Goal: Task Accomplishment & Management: Complete application form

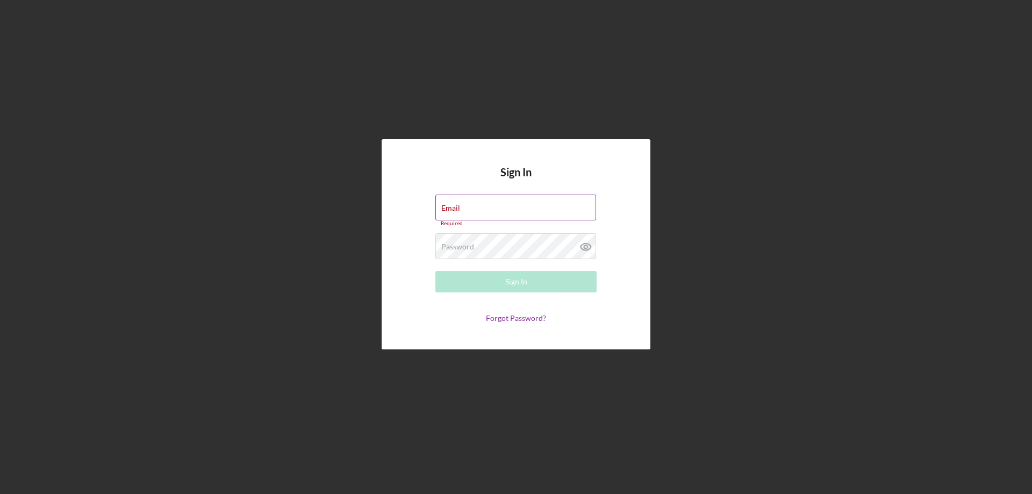
click at [507, 209] on div "Email Required" at bounding box center [515, 211] width 161 height 32
click at [507, 209] on input "Email" at bounding box center [515, 208] width 161 height 26
type input "[EMAIL_ADDRESS][DOMAIN_NAME]"
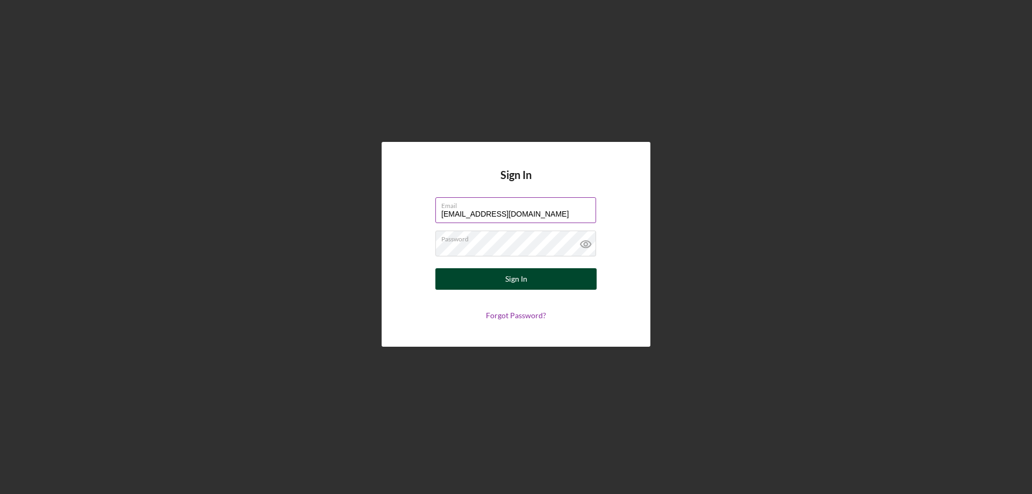
click at [521, 280] on div "Sign In" at bounding box center [516, 278] width 22 height 21
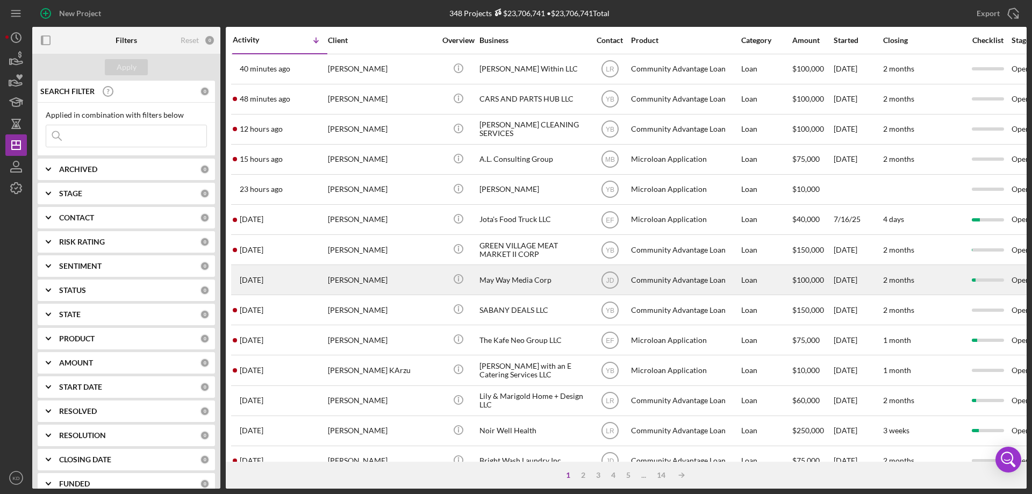
click at [499, 279] on div "May Way Media Corp" at bounding box center [532, 279] width 107 height 28
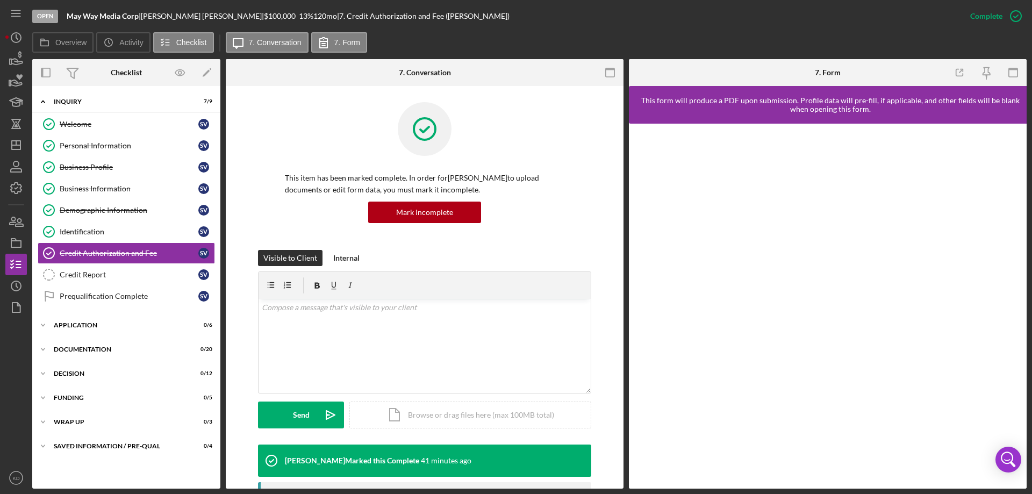
scroll to position [283, 0]
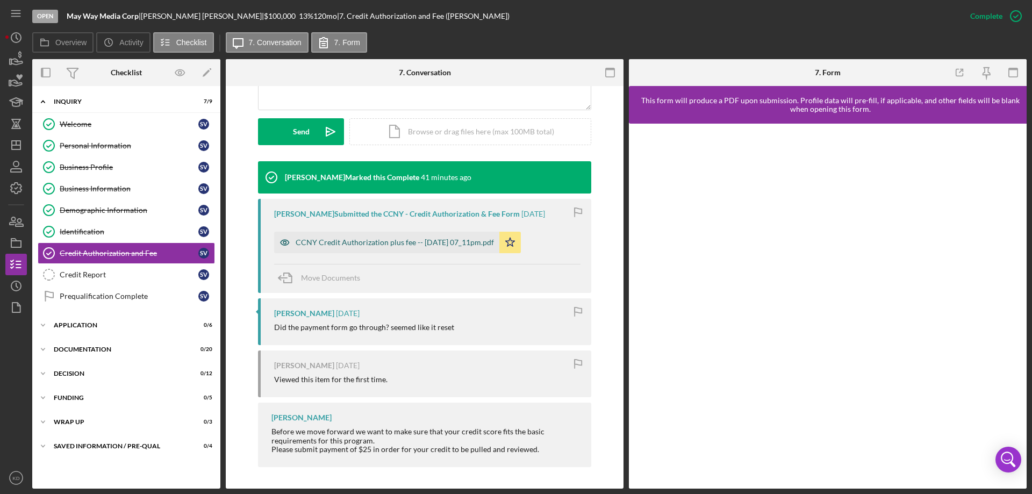
click at [328, 245] on div "CCNY Credit Authorization plus fee -- [DATE] 07_11pm.pdf" at bounding box center [395, 242] width 198 height 9
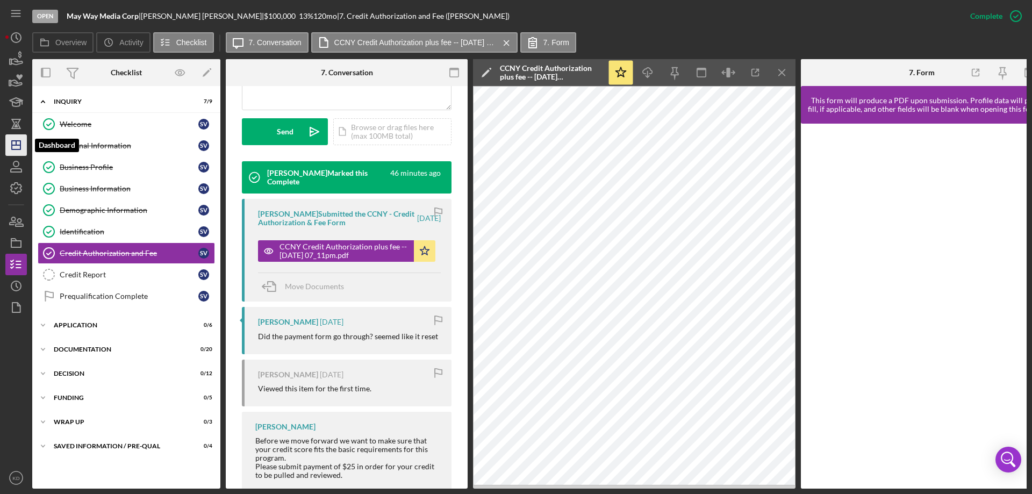
click at [13, 149] on polygon "button" at bounding box center [16, 145] width 9 height 9
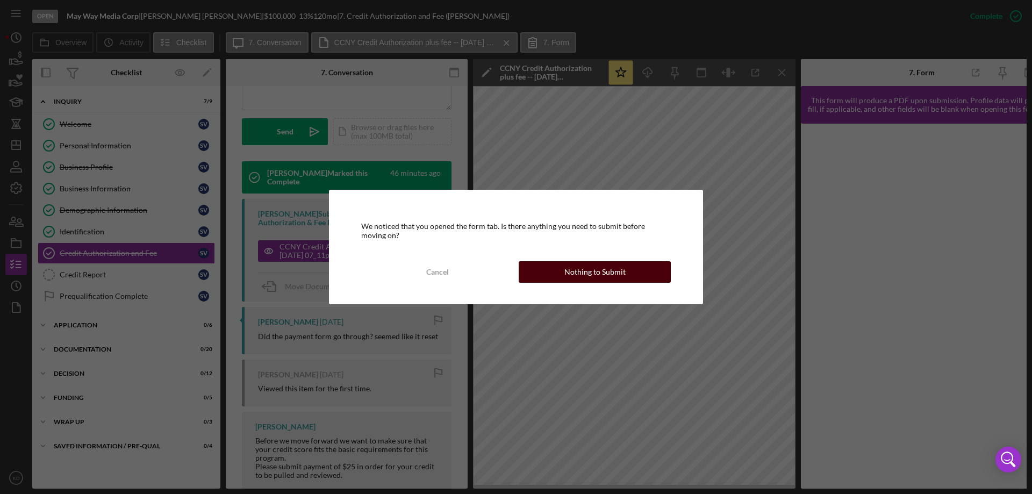
click at [582, 275] on div "Nothing to Submit" at bounding box center [594, 271] width 61 height 21
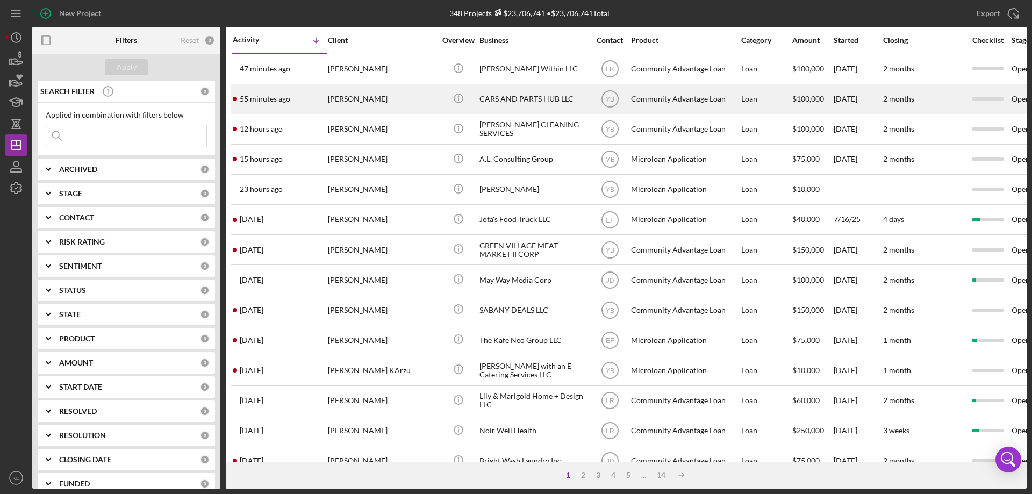
click at [513, 96] on div "CARS AND PARTS HUB LLC" at bounding box center [532, 99] width 107 height 28
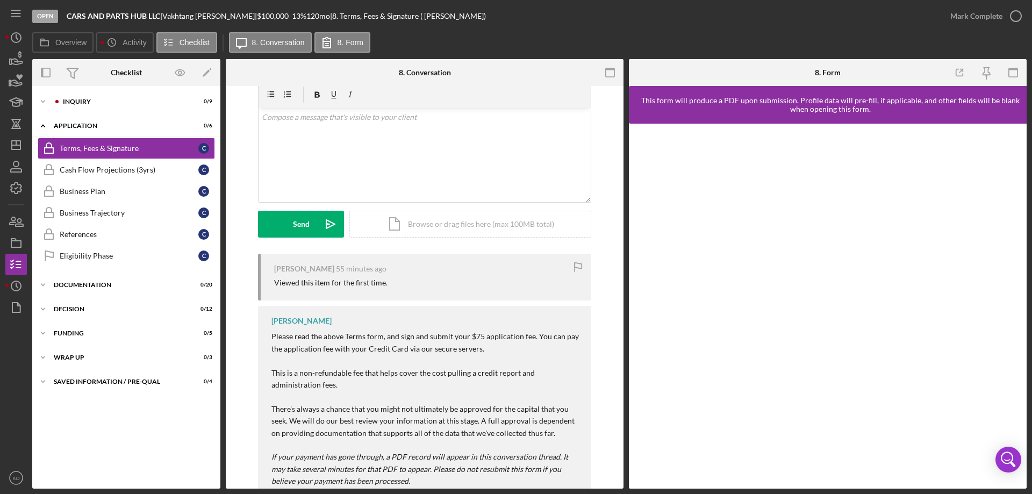
scroll to position [183, 0]
click at [19, 140] on icon "Icon/Dashboard" at bounding box center [16, 145] width 27 height 27
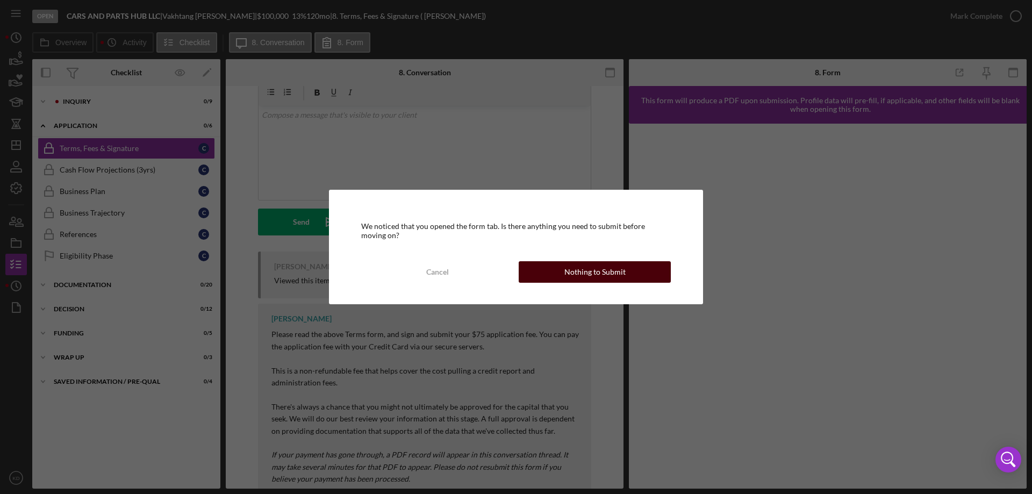
click at [560, 265] on button "Nothing to Submit" at bounding box center [595, 271] width 152 height 21
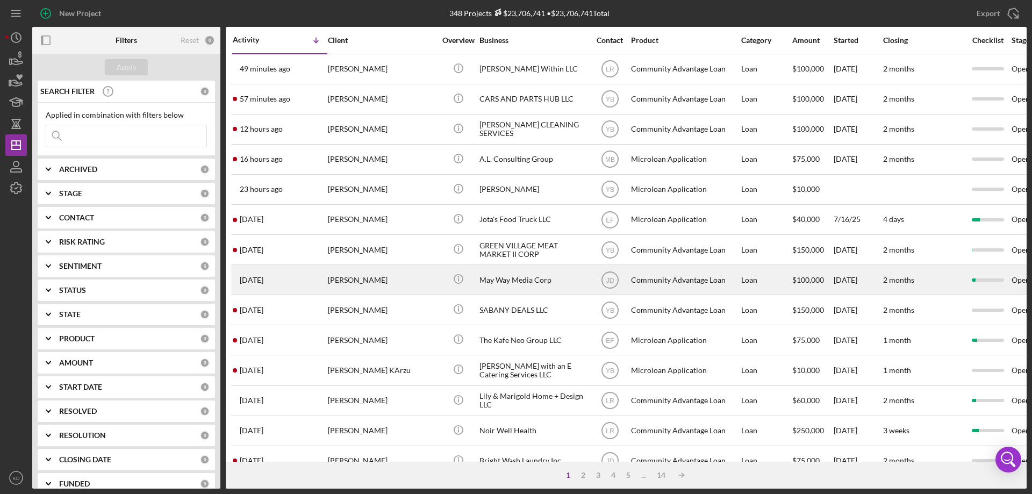
click at [344, 281] on div "[PERSON_NAME]" at bounding box center [381, 279] width 107 height 28
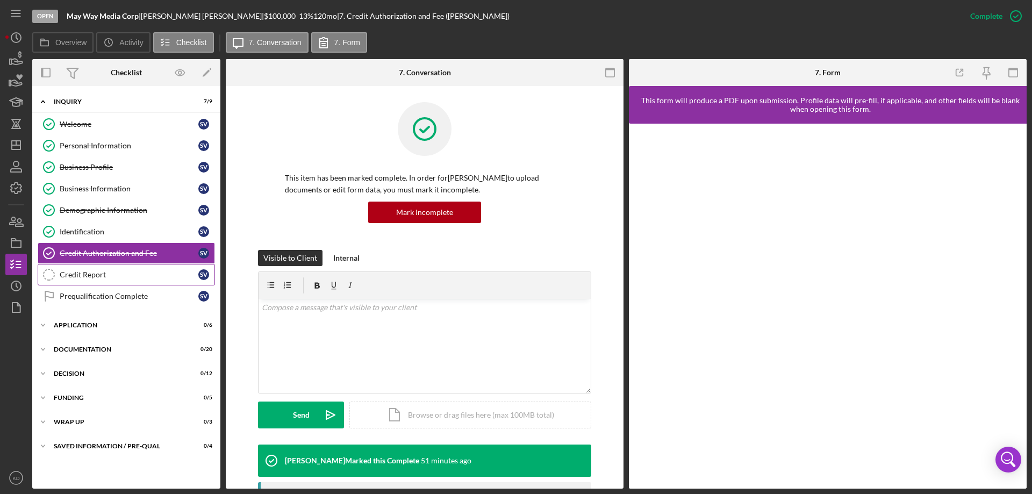
click at [76, 272] on div "Credit Report" at bounding box center [129, 274] width 139 height 9
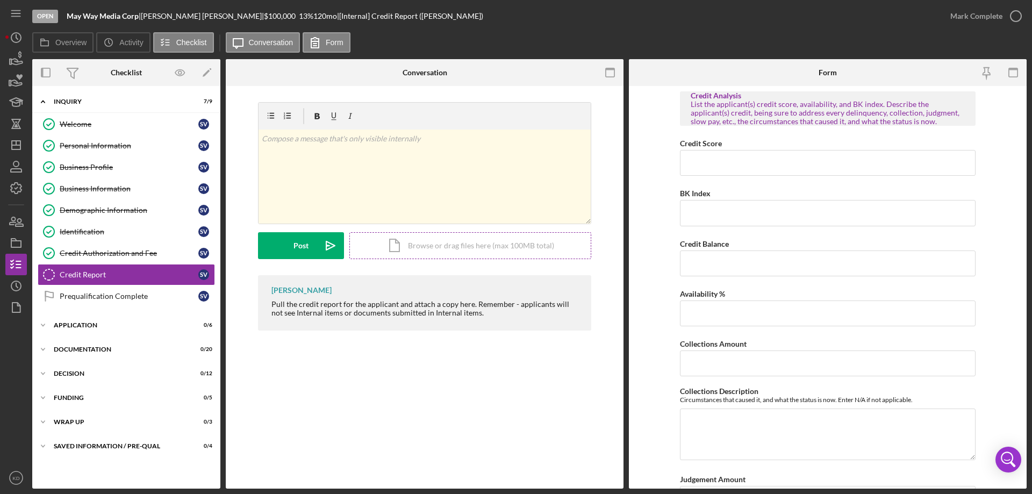
click at [425, 247] on div "Icon/Document Browse or drag files here (max 100MB total) Tap to choose files o…" at bounding box center [470, 245] width 242 height 27
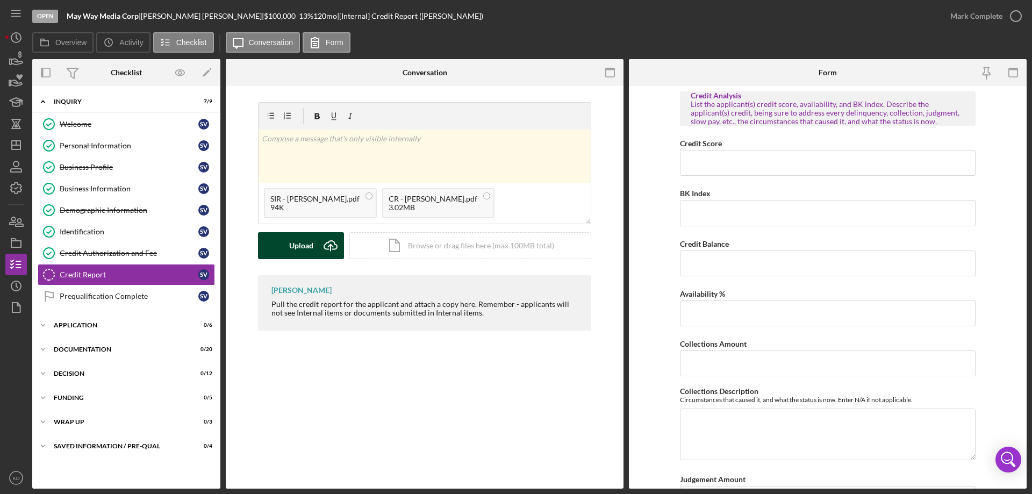
click at [293, 243] on div "Upload" at bounding box center [301, 245] width 24 height 27
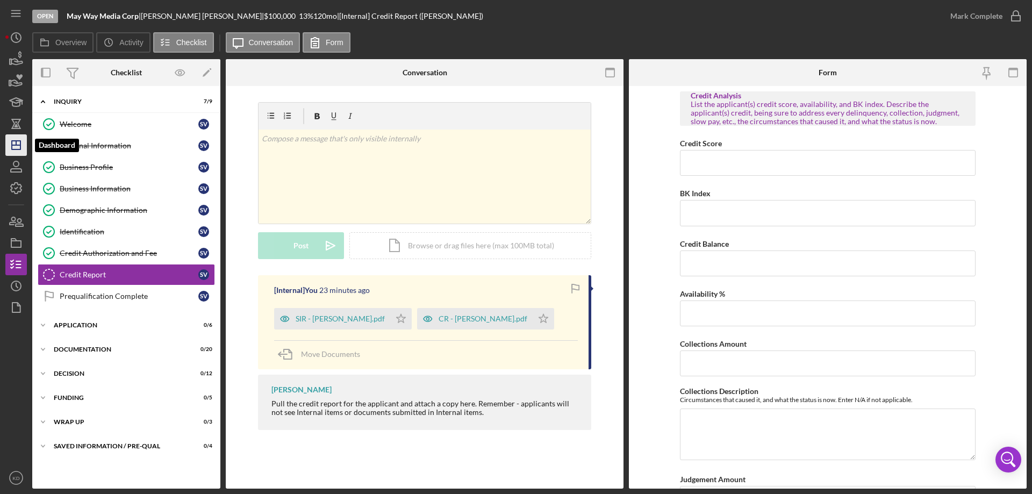
click at [19, 147] on icon "Icon/Dashboard" at bounding box center [16, 145] width 27 height 27
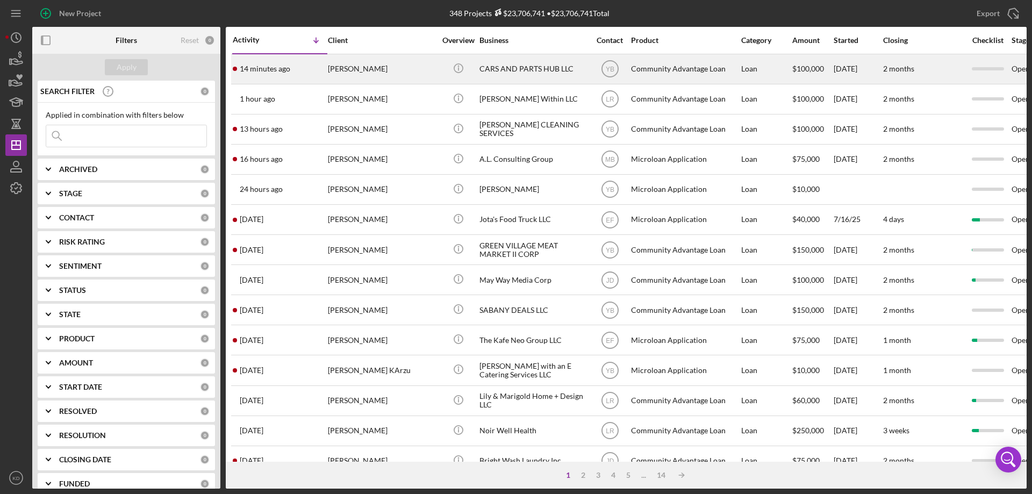
click at [497, 66] on div "CARS AND PARTS HUB LLC" at bounding box center [532, 69] width 107 height 28
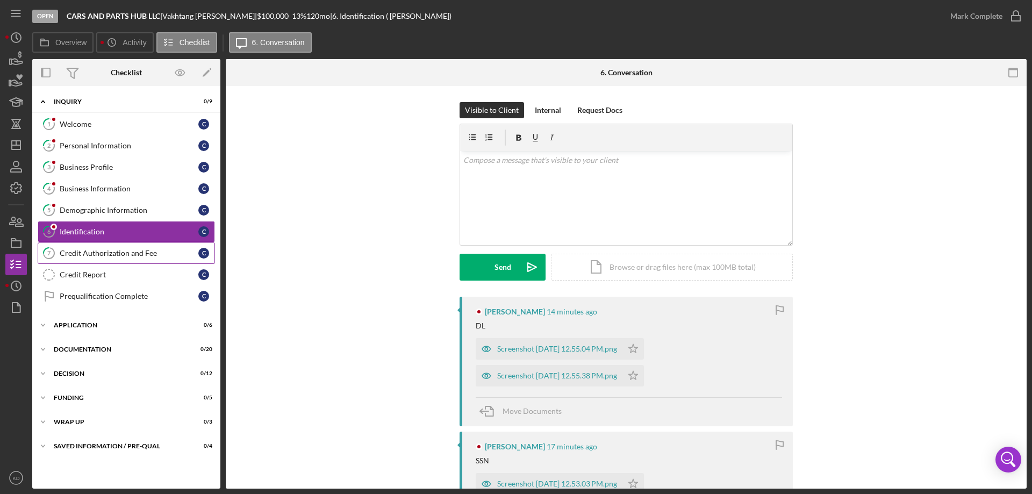
click at [67, 248] on link "7 Credit Authorization and Fee C" at bounding box center [126, 252] width 177 height 21
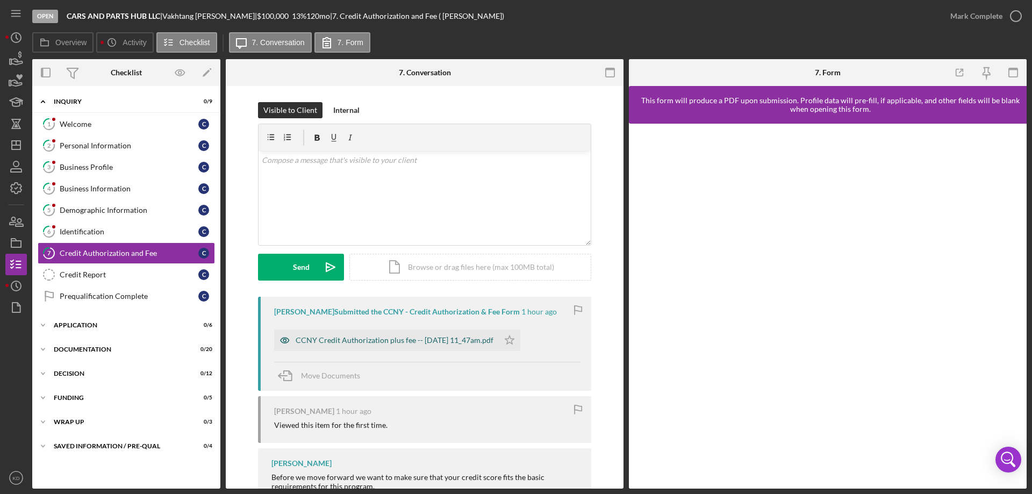
click at [453, 339] on div "CCNY Credit Authorization plus fee -- [DATE] 11_47am.pdf" at bounding box center [395, 340] width 198 height 9
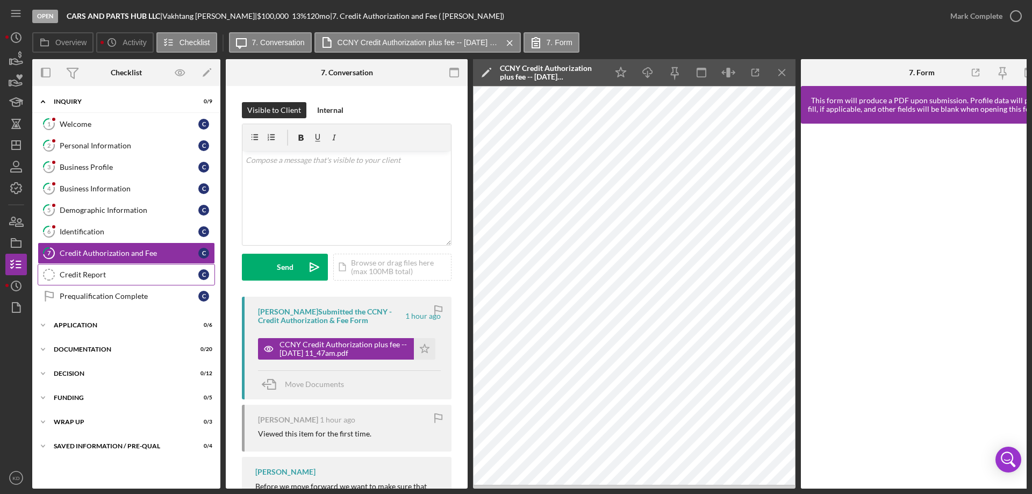
click at [72, 271] on div "Credit Report" at bounding box center [129, 274] width 139 height 9
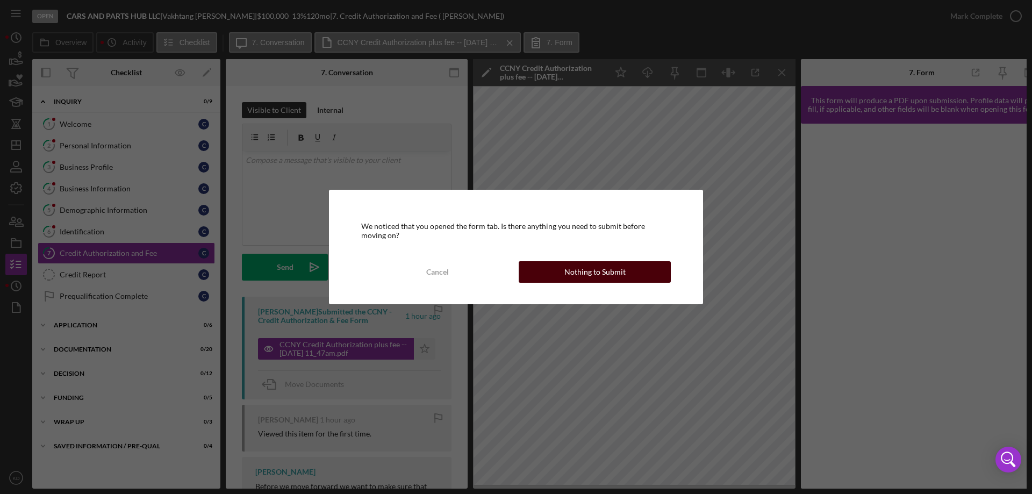
click at [594, 271] on div "Nothing to Submit" at bounding box center [594, 271] width 61 height 21
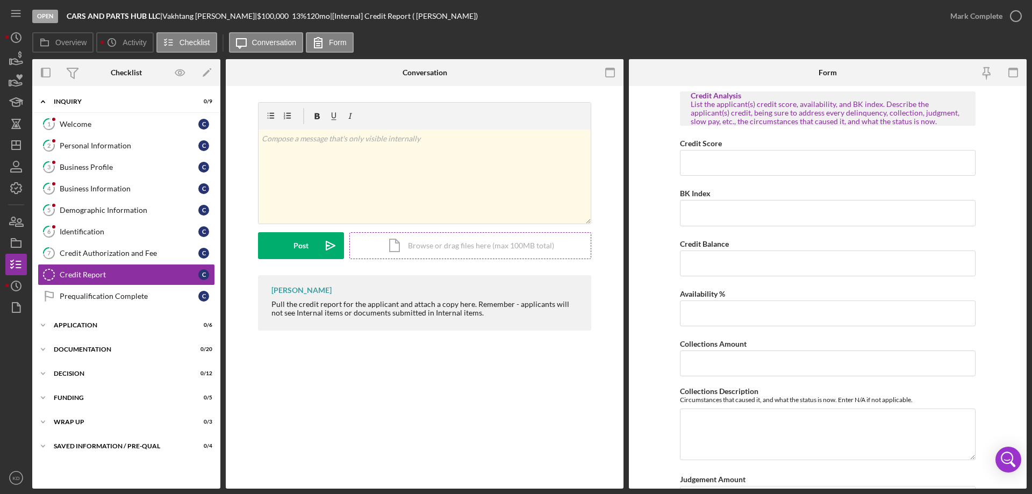
click at [441, 244] on div "Icon/Document Browse or drag files here (max 100MB total) Tap to choose files o…" at bounding box center [470, 245] width 242 height 27
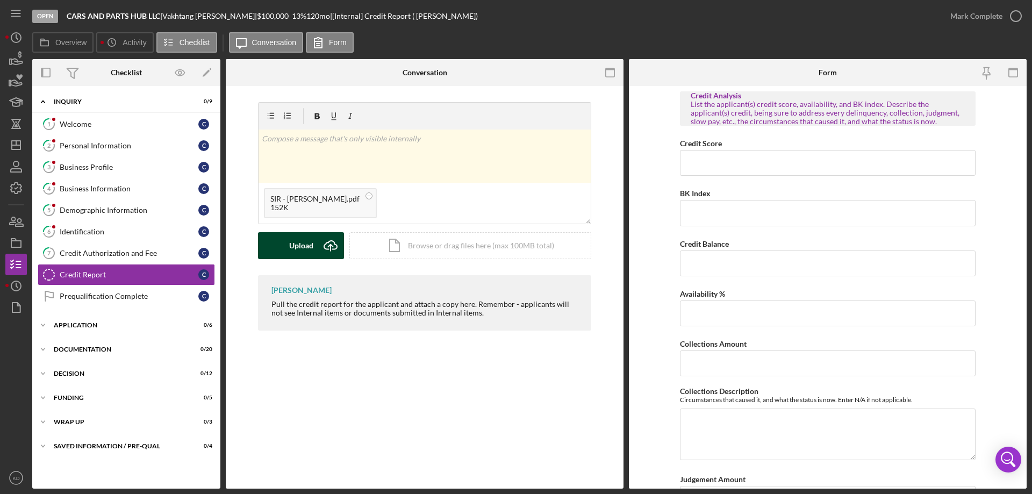
click at [312, 246] on div "Upload" at bounding box center [301, 245] width 24 height 27
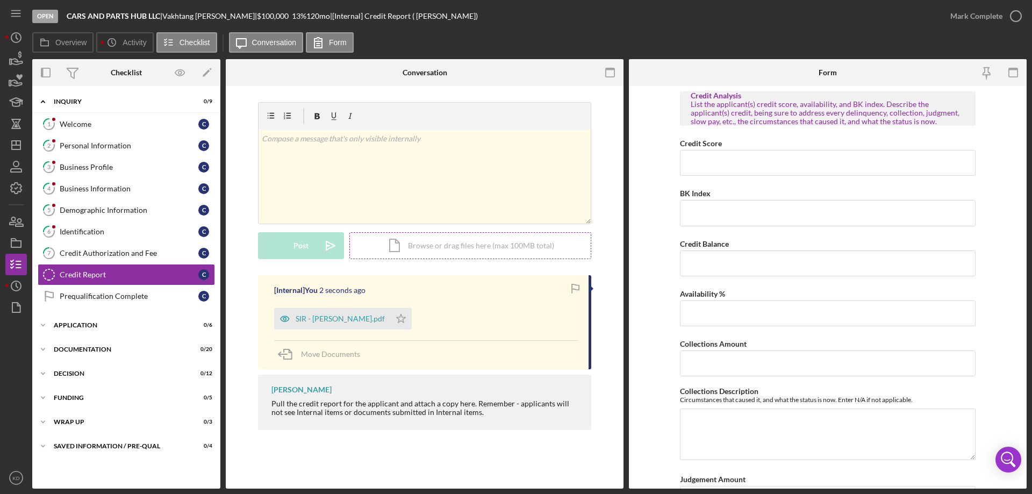
click at [418, 250] on div "Icon/Document Browse or drag files here (max 100MB total) Tap to choose files o…" at bounding box center [470, 245] width 242 height 27
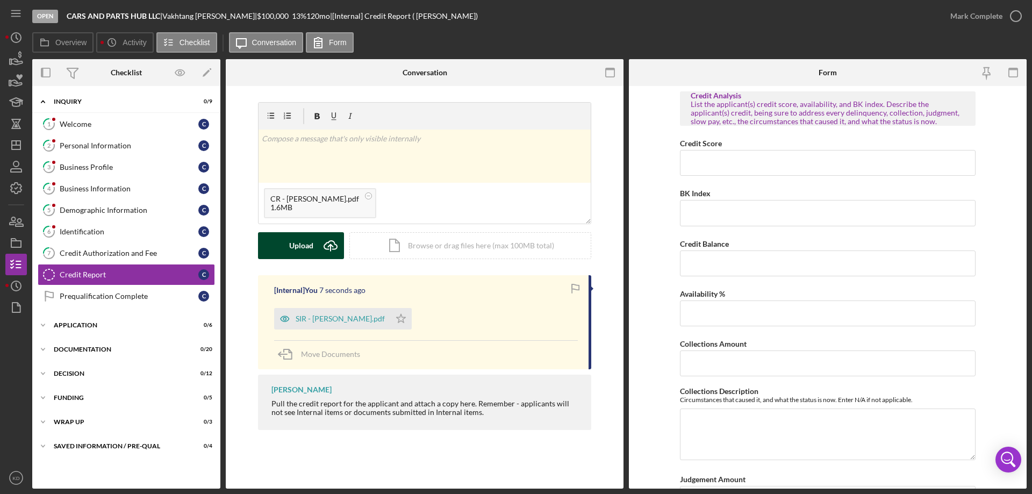
click at [298, 242] on div "Upload" at bounding box center [301, 245] width 24 height 27
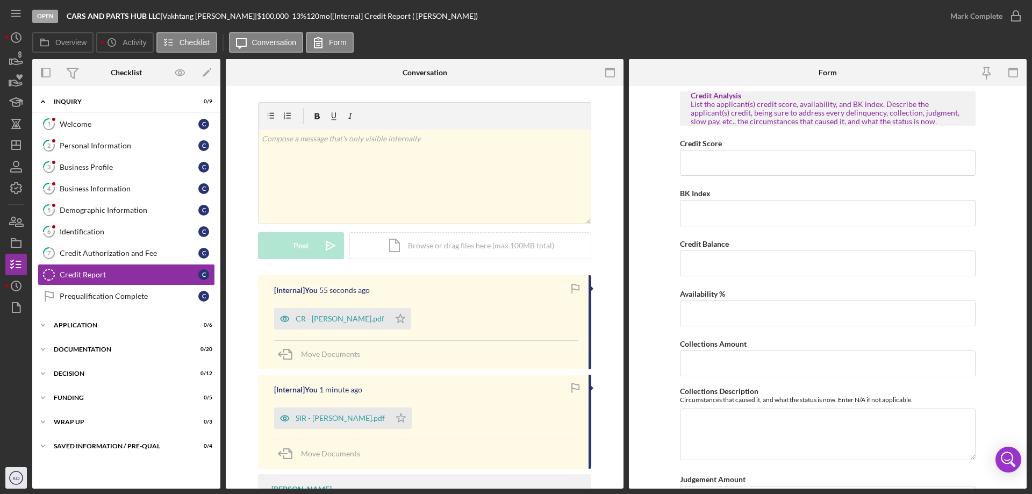
click at [11, 480] on icon "KD" at bounding box center [15, 477] width 21 height 27
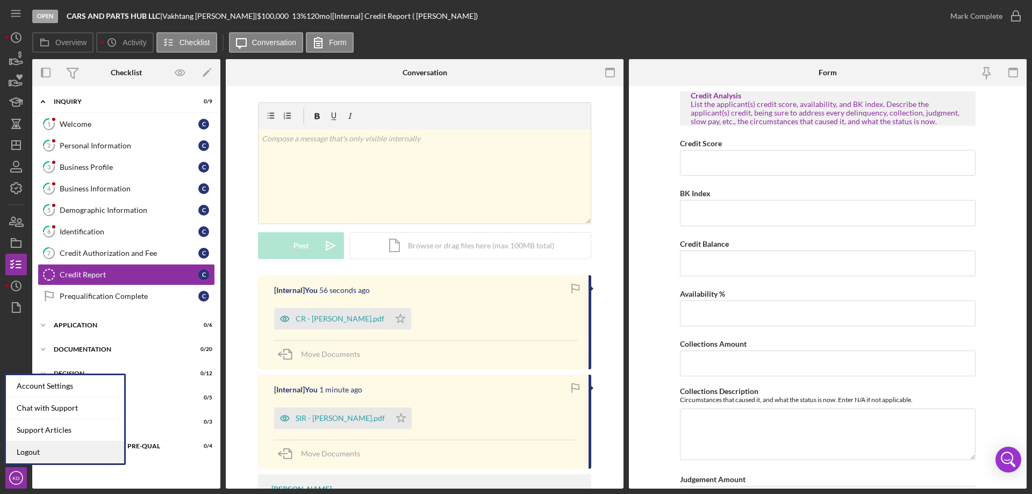
click at [22, 450] on link "Logout" at bounding box center [65, 452] width 118 height 22
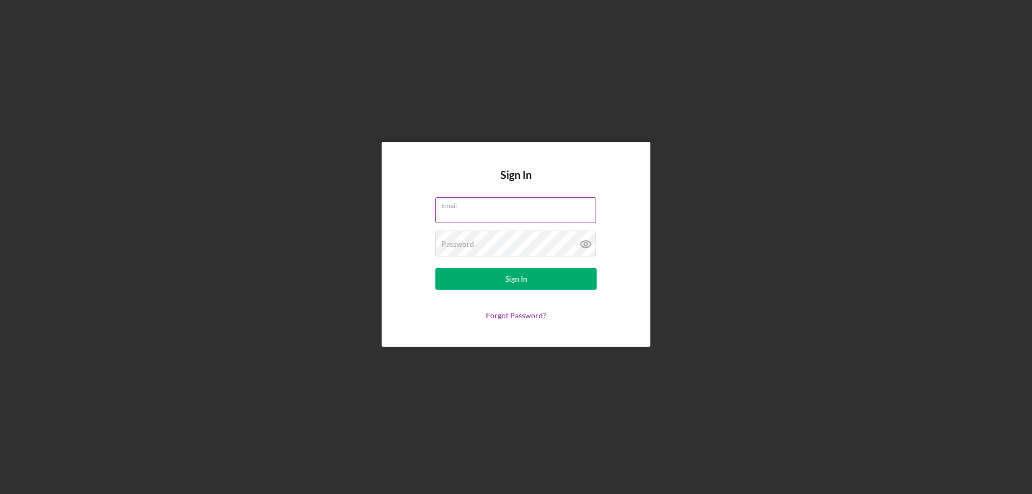
click at [472, 213] on input "Email" at bounding box center [515, 210] width 161 height 26
type input "[EMAIL_ADDRESS][DOMAIN_NAME]"
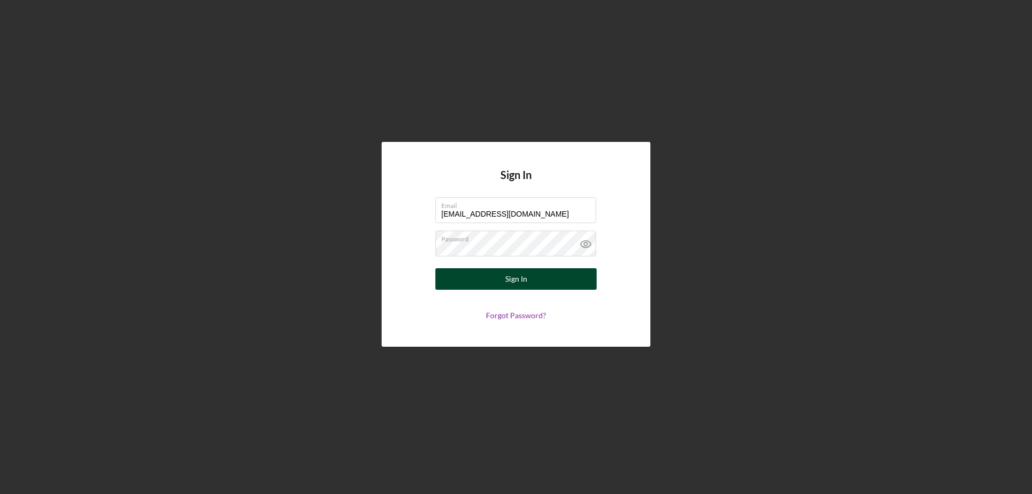
click at [527, 284] on button "Sign In" at bounding box center [515, 278] width 161 height 21
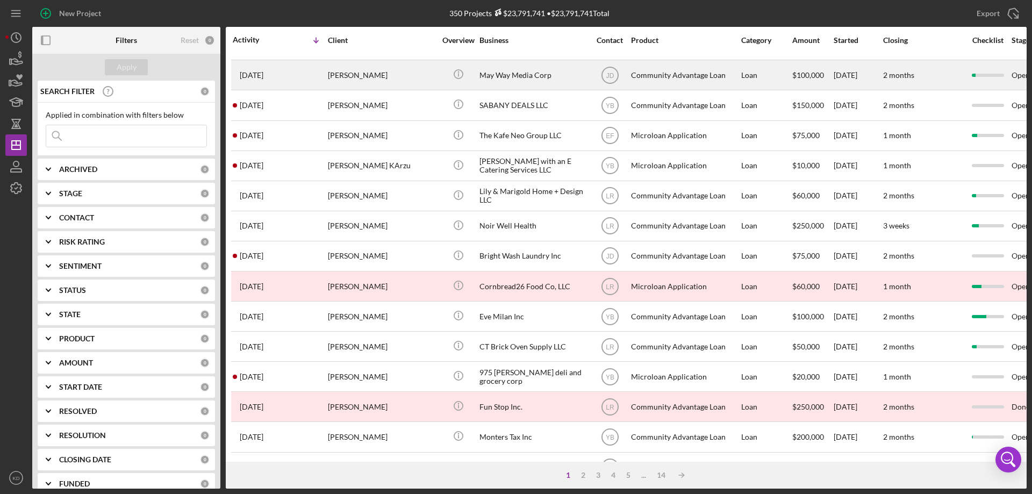
scroll to position [360, 0]
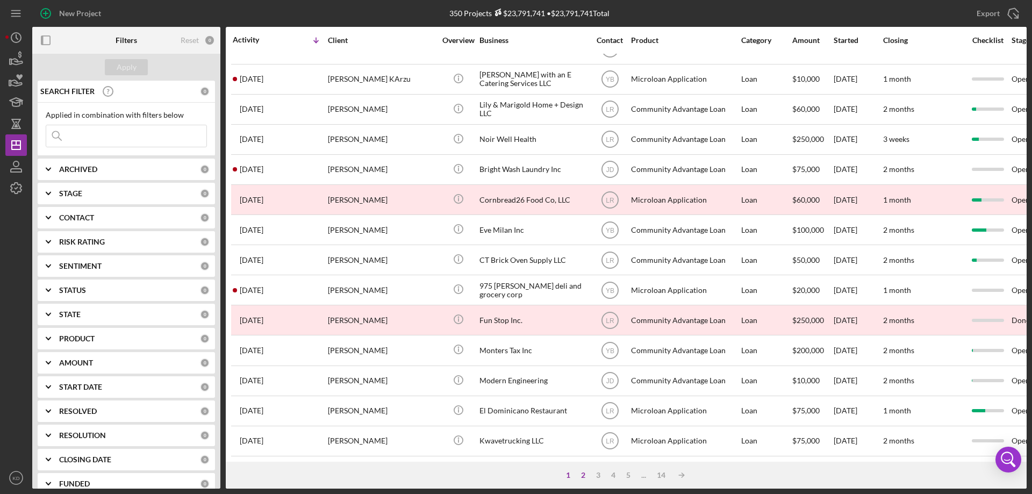
click at [579, 475] on div "2" at bounding box center [583, 475] width 15 height 9
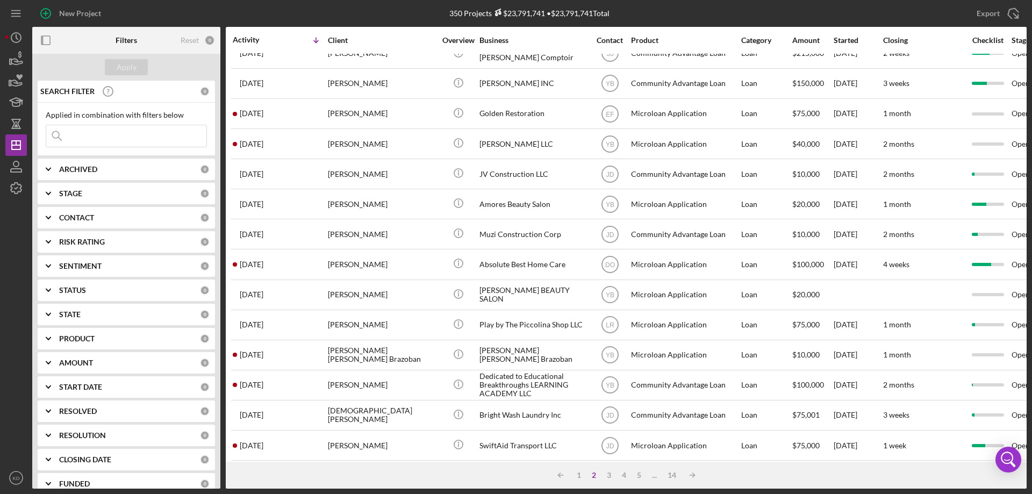
scroll to position [0, 0]
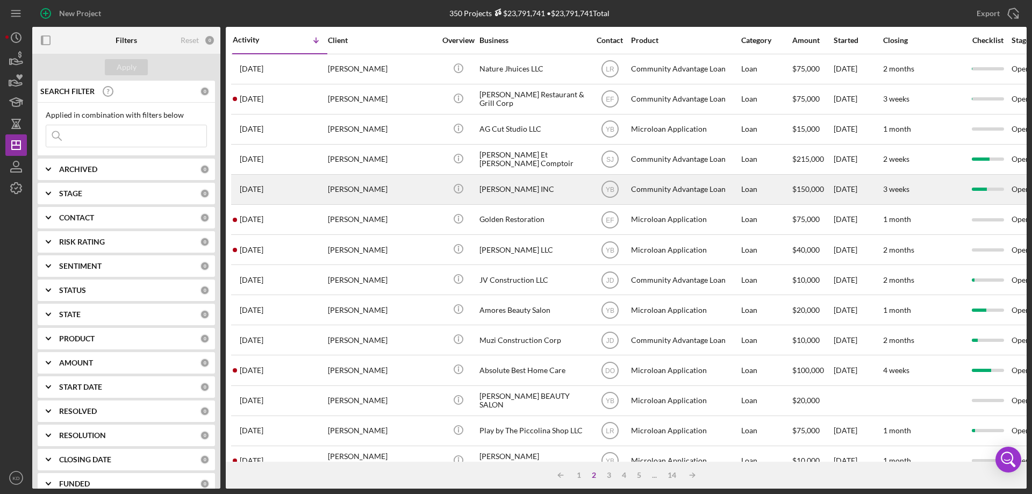
click at [507, 189] on div "AJ LUX INC" at bounding box center [532, 189] width 107 height 28
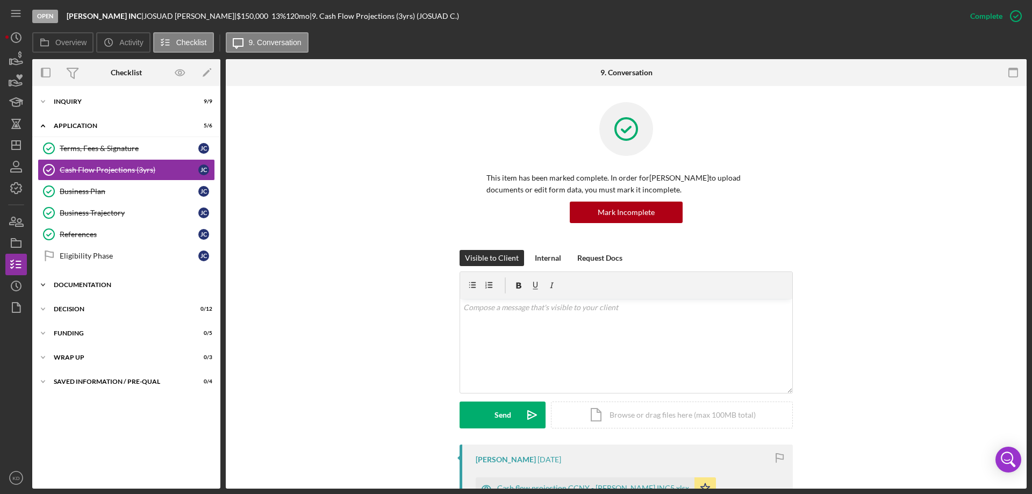
click at [40, 284] on icon "Icon/Expander" at bounding box center [42, 284] width 21 height 21
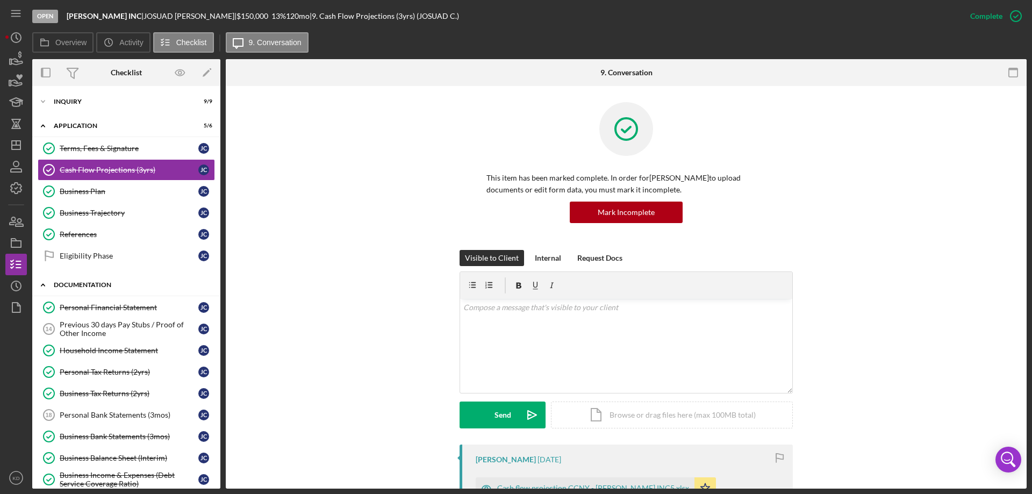
click at [40, 284] on icon "Icon/Expander" at bounding box center [42, 284] width 21 height 21
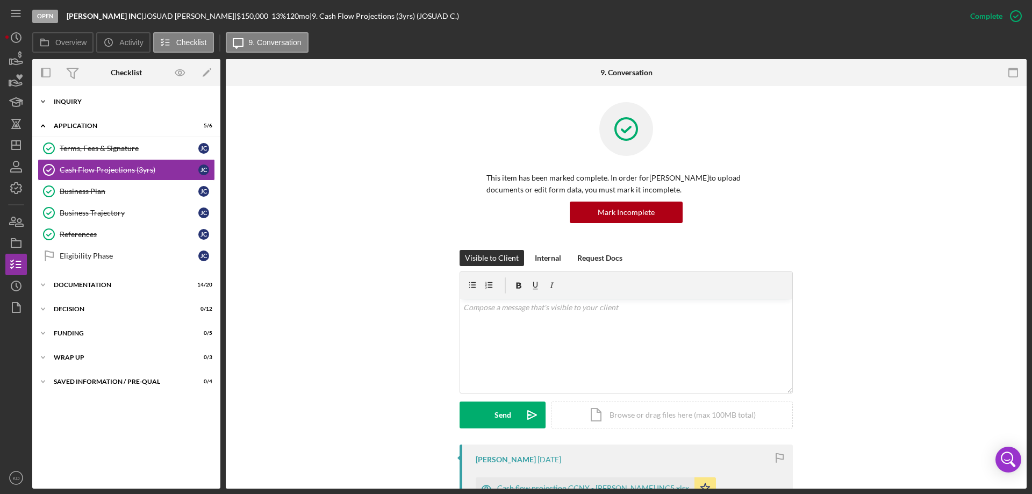
click at [41, 99] on icon "Icon/Expander" at bounding box center [42, 101] width 21 height 21
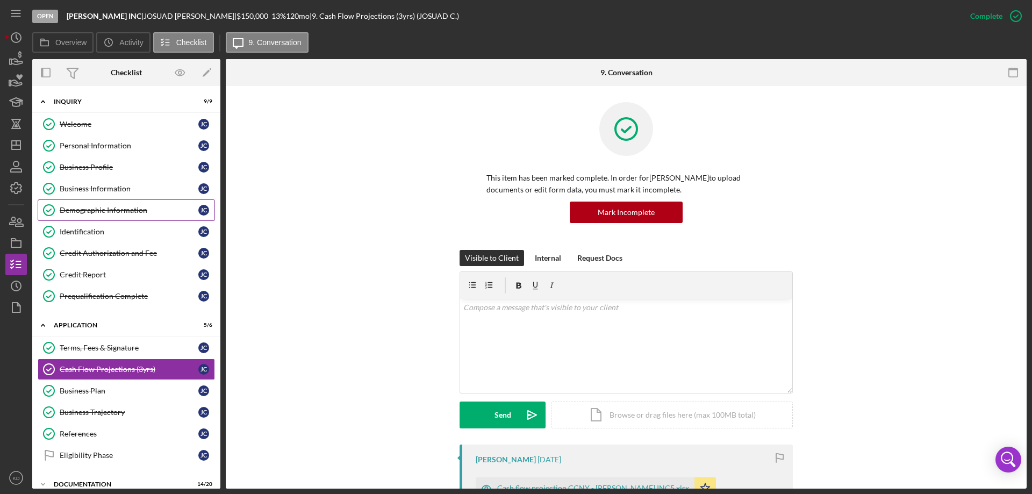
click at [86, 207] on div "Demographic Information" at bounding box center [129, 210] width 139 height 9
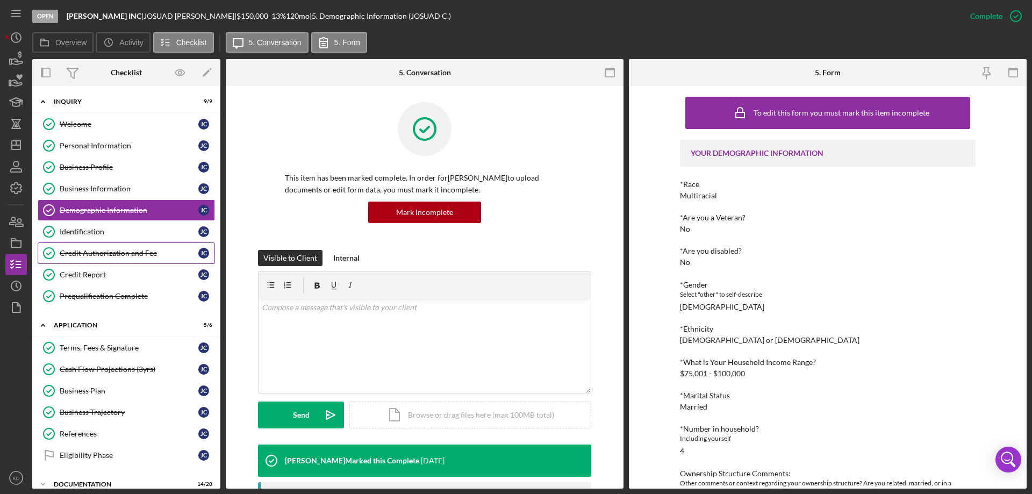
click at [91, 249] on div "Credit Authorization and Fee" at bounding box center [129, 253] width 139 height 9
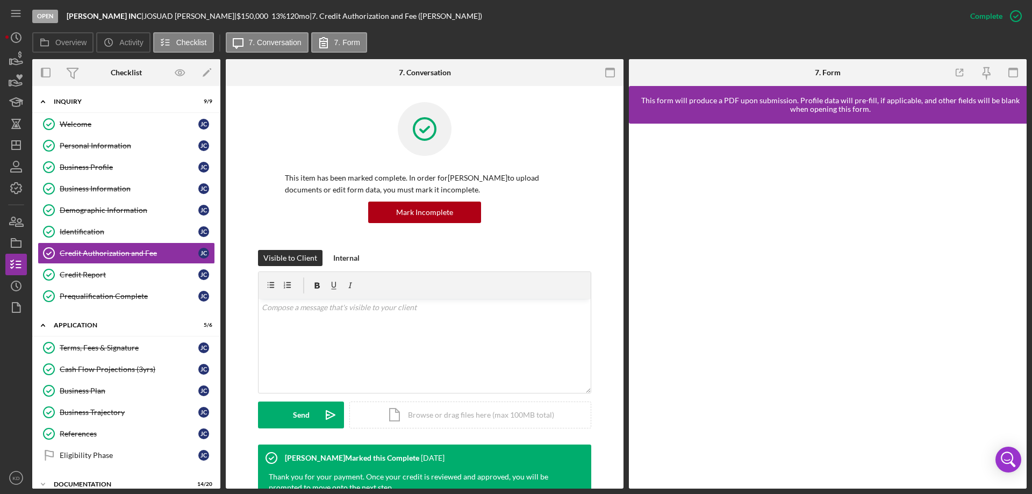
scroll to position [267, 0]
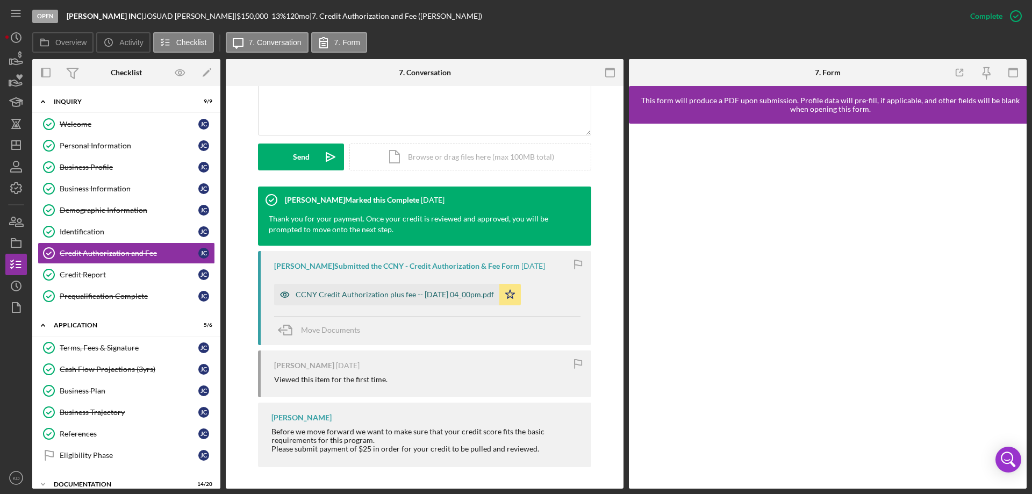
click at [403, 297] on div "CCNY Credit Authorization plus fee -- 2025-08-19 04_00pm.pdf" at bounding box center [395, 294] width 198 height 9
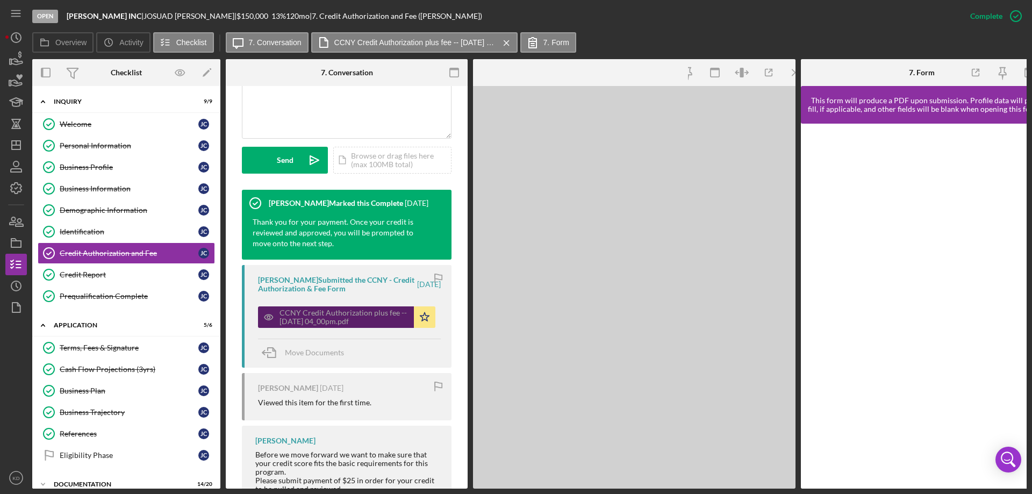
scroll to position [291, 0]
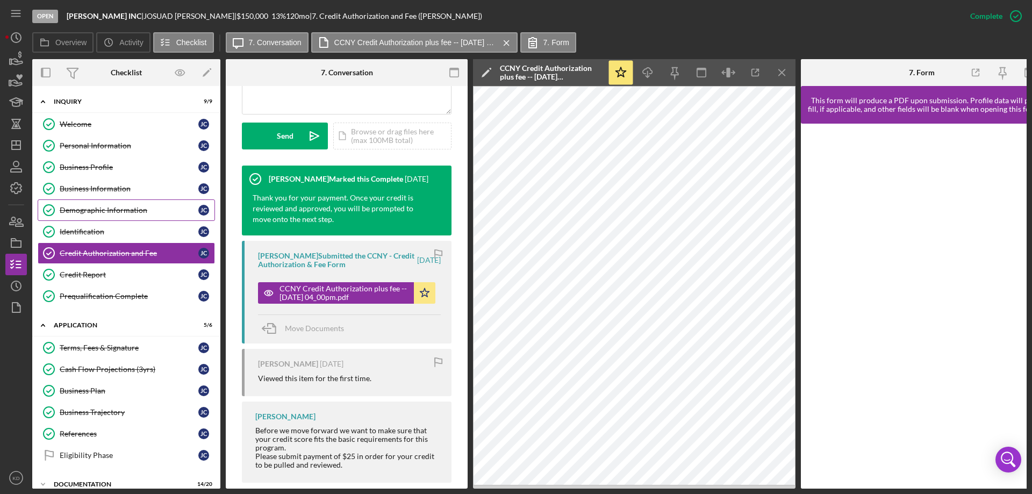
click at [76, 209] on div "Demographic Information" at bounding box center [129, 210] width 139 height 9
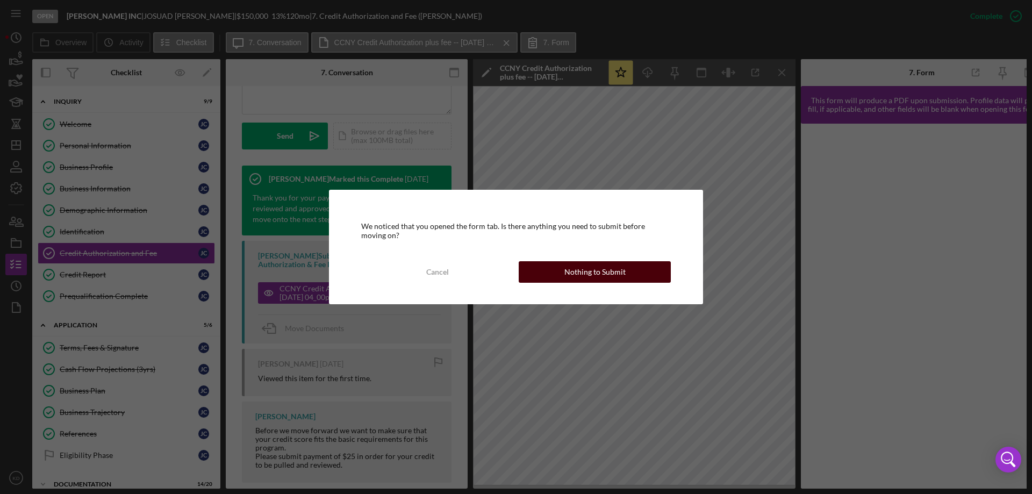
click at [638, 277] on button "Nothing to Submit" at bounding box center [595, 271] width 152 height 21
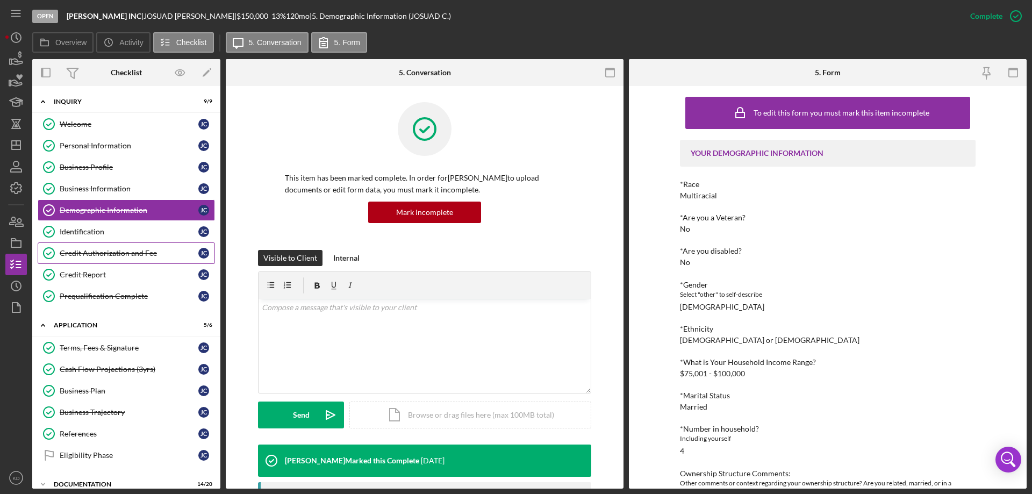
drag, startPoint x: 101, startPoint y: 256, endPoint x: 125, endPoint y: 255, distance: 23.7
click at [101, 256] on div "Credit Authorization and Fee" at bounding box center [129, 253] width 139 height 9
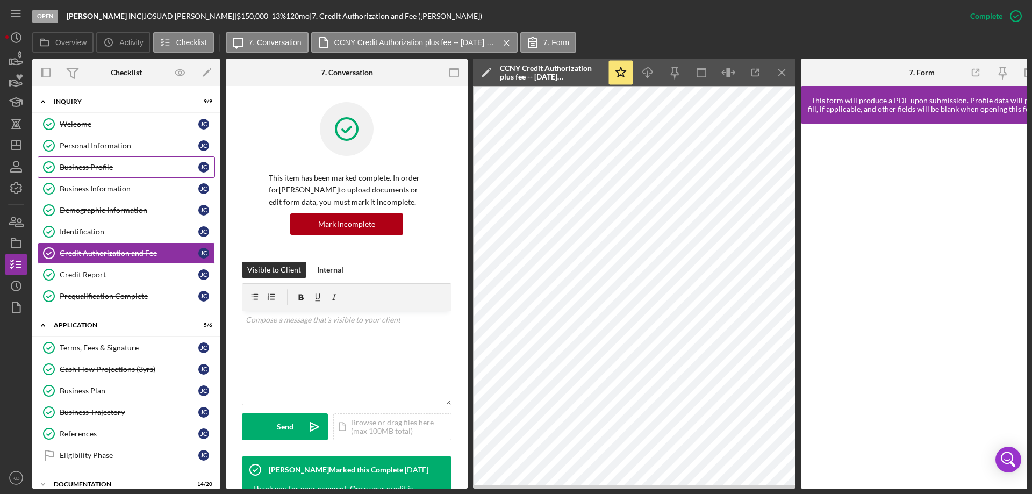
click at [116, 165] on div "Business Profile" at bounding box center [129, 167] width 139 height 9
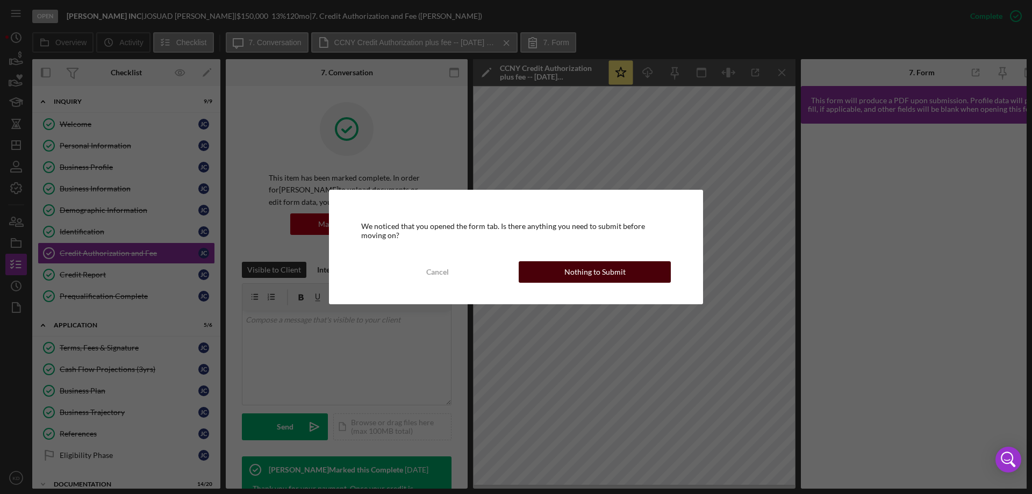
click at [631, 269] on button "Nothing to Submit" at bounding box center [595, 271] width 152 height 21
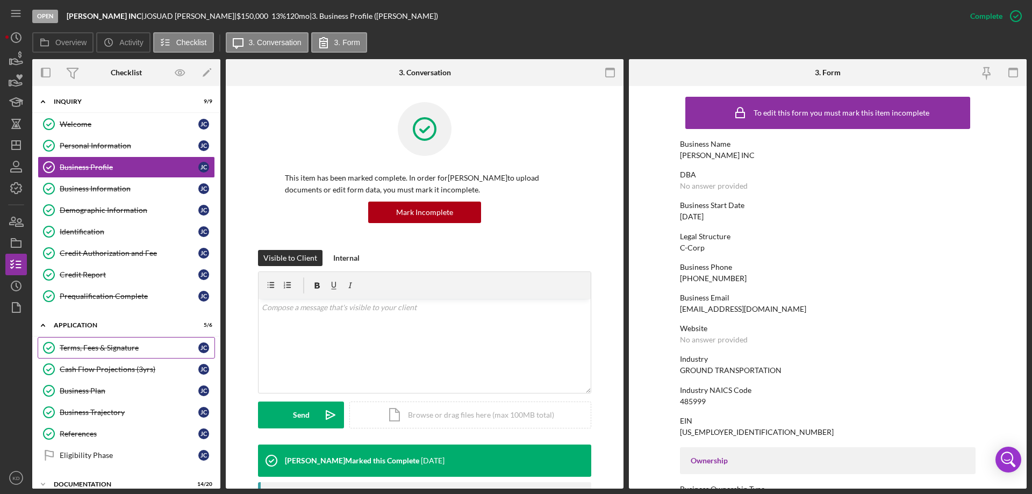
click at [117, 343] on div "Terms, Fees & Signature" at bounding box center [129, 347] width 139 height 9
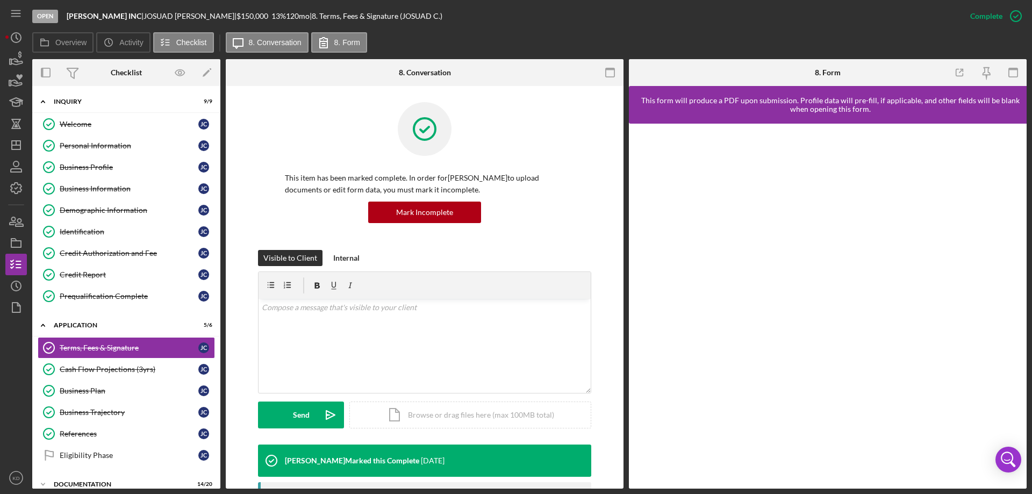
scroll to position [352, 0]
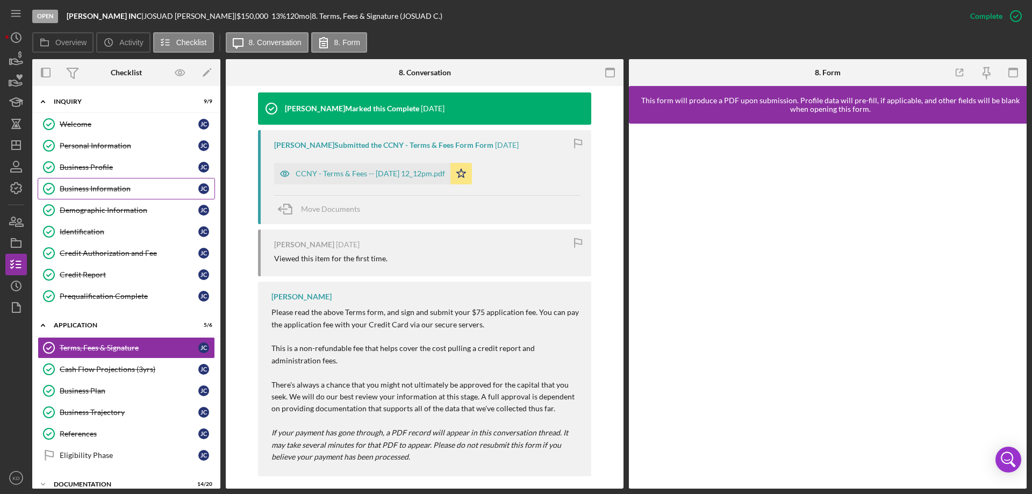
click at [63, 185] on div "Business Information" at bounding box center [129, 188] width 139 height 9
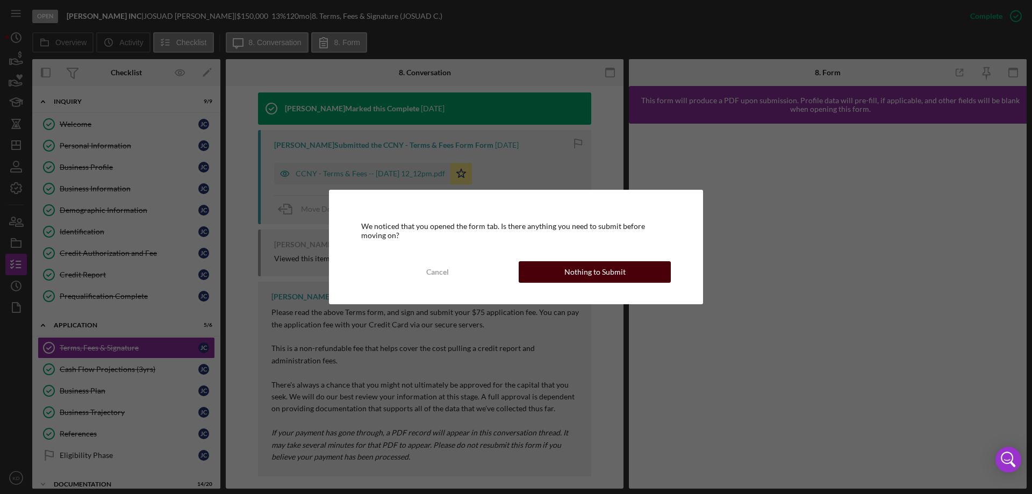
click at [551, 278] on button "Nothing to Submit" at bounding box center [595, 271] width 152 height 21
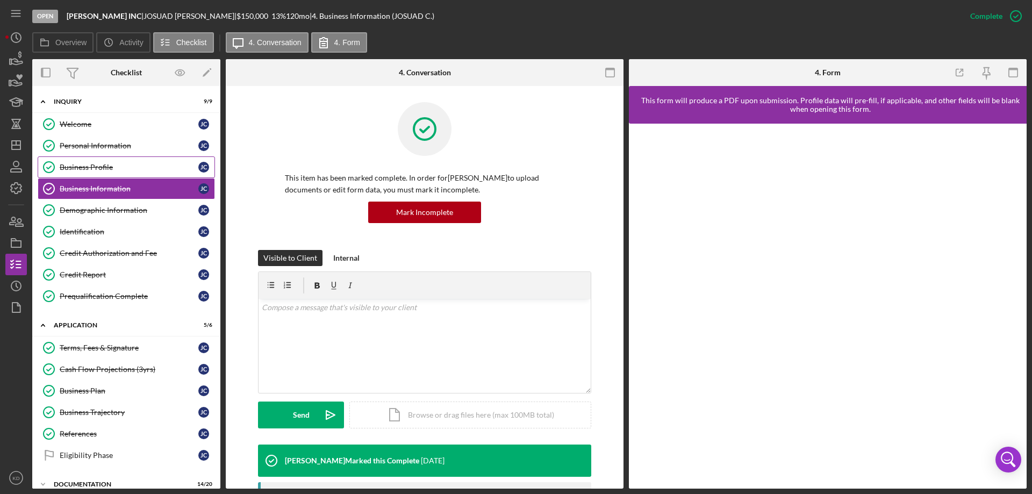
click at [91, 166] on div "Business Profile" at bounding box center [129, 167] width 139 height 9
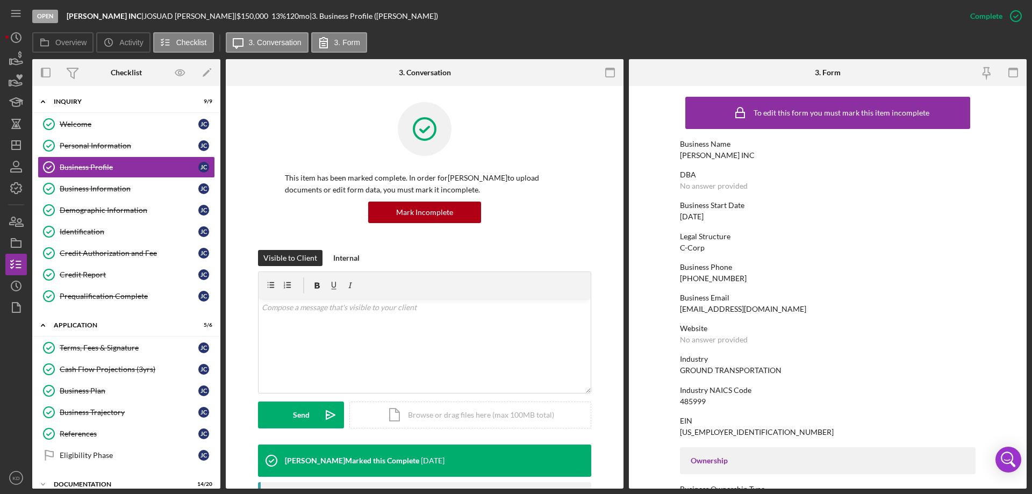
click at [1021, 403] on form "To edit this form you must mark this item incomplete Business Name AJ LUX INC D…" at bounding box center [828, 287] width 398 height 403
click at [1022, 378] on form "To edit this form you must mark this item incomplete Business Name AJ LUX INC D…" at bounding box center [828, 287] width 398 height 403
click at [1026, 362] on div "Open AJ LUX INC | JOSUAD CRUZ GONZALEZ | $150,000 $150,000 13 % 120 mo | 3. Bus…" at bounding box center [516, 247] width 1032 height 494
drag, startPoint x: 782, startPoint y: 310, endPoint x: 684, endPoint y: 311, distance: 98.4
click at [680, 313] on div "Business Email j.ecruzgonzalez18@gmail.com" at bounding box center [828, 303] width 296 height 20
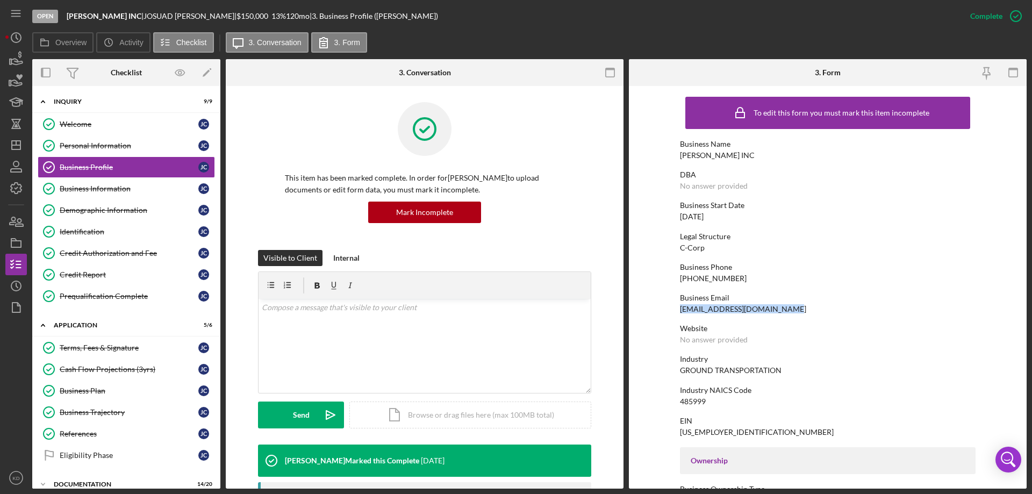
copy div "j.ecruzgonzalez18@gmail.com"
click at [91, 217] on link "Demographic Information Demographic Information J C" at bounding box center [126, 209] width 177 height 21
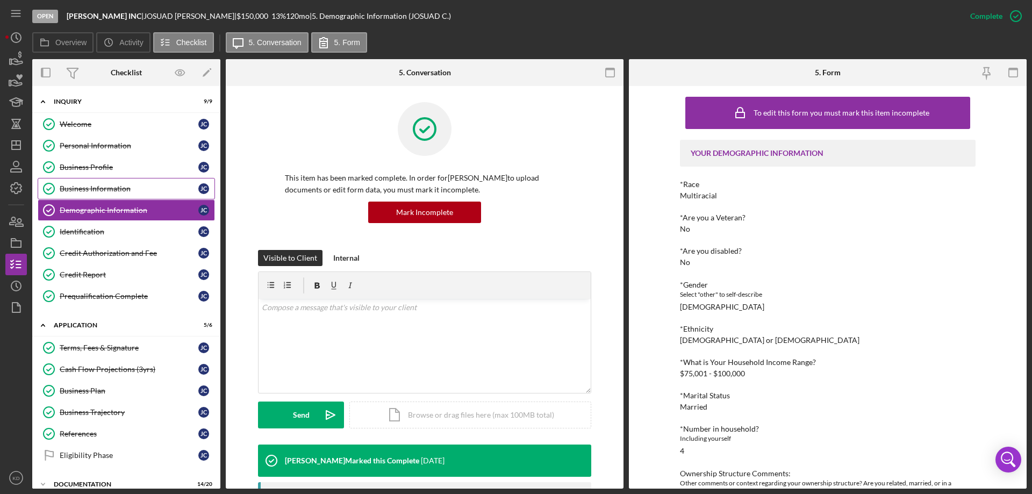
click at [85, 189] on div "Business Information" at bounding box center [129, 188] width 139 height 9
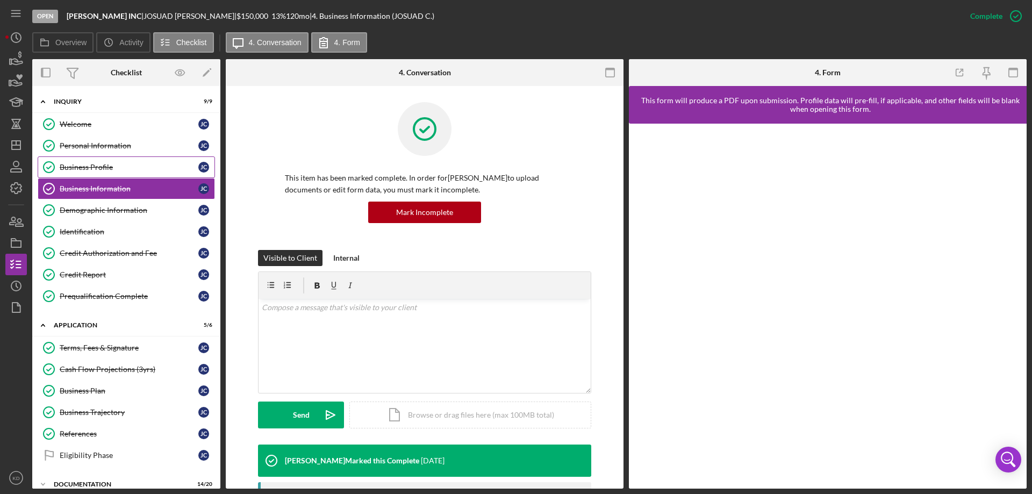
click at [88, 164] on div "Business Profile" at bounding box center [129, 167] width 139 height 9
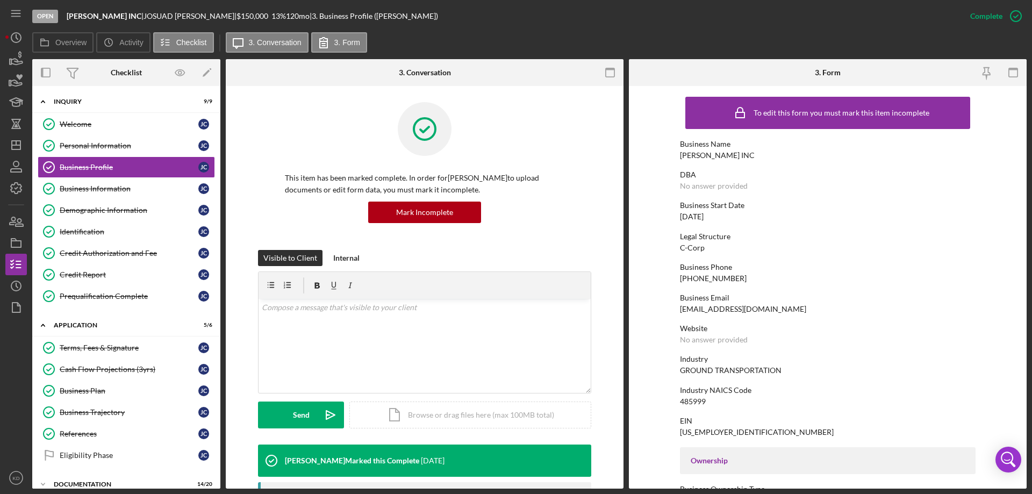
scroll to position [352, 0]
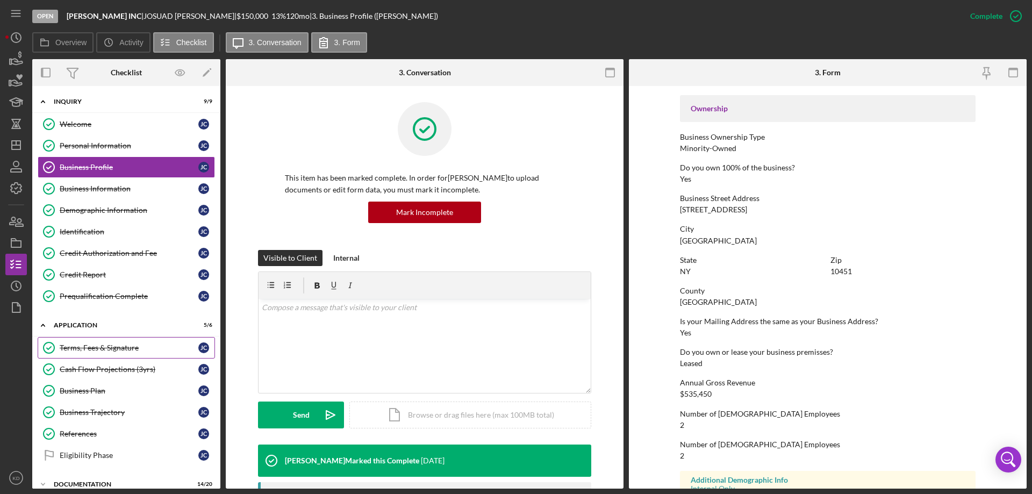
drag, startPoint x: 111, startPoint y: 347, endPoint x: 117, endPoint y: 347, distance: 5.9
click at [111, 347] on div "Terms, Fees & Signature" at bounding box center [129, 347] width 139 height 9
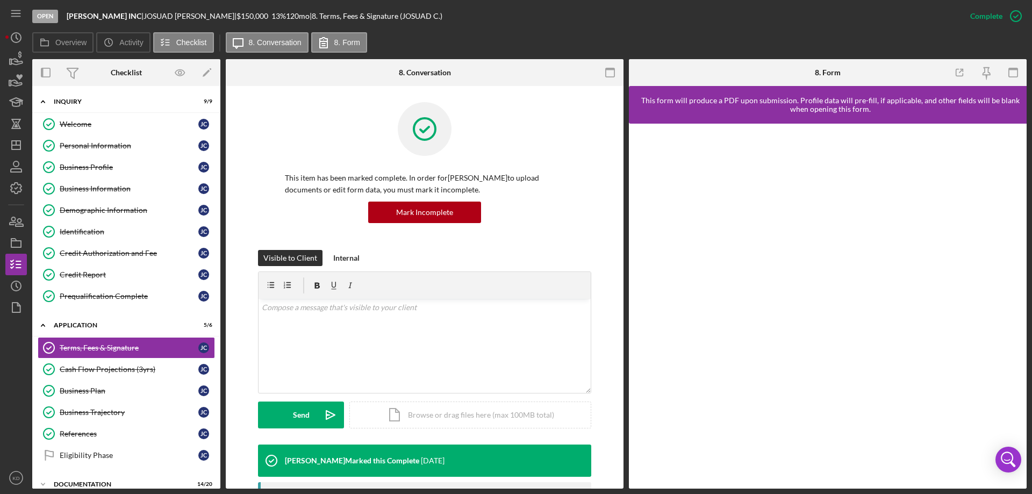
scroll to position [352, 0]
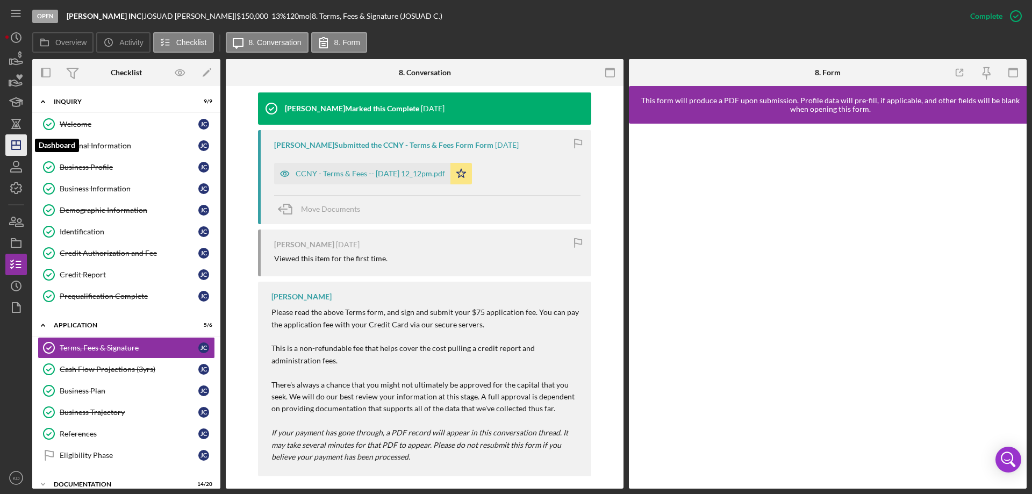
click at [5, 146] on icon "Icon/Dashboard" at bounding box center [16, 145] width 27 height 27
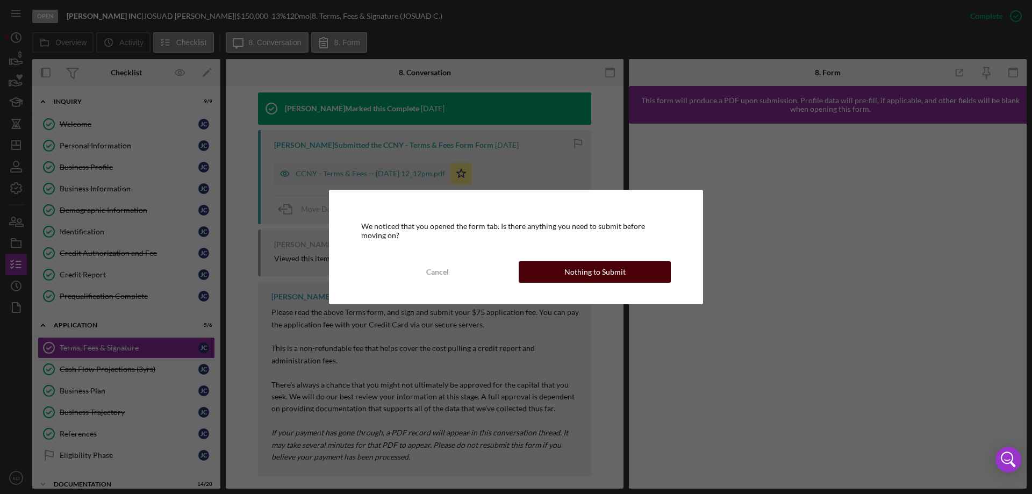
click at [626, 278] on button "Nothing to Submit" at bounding box center [595, 271] width 152 height 21
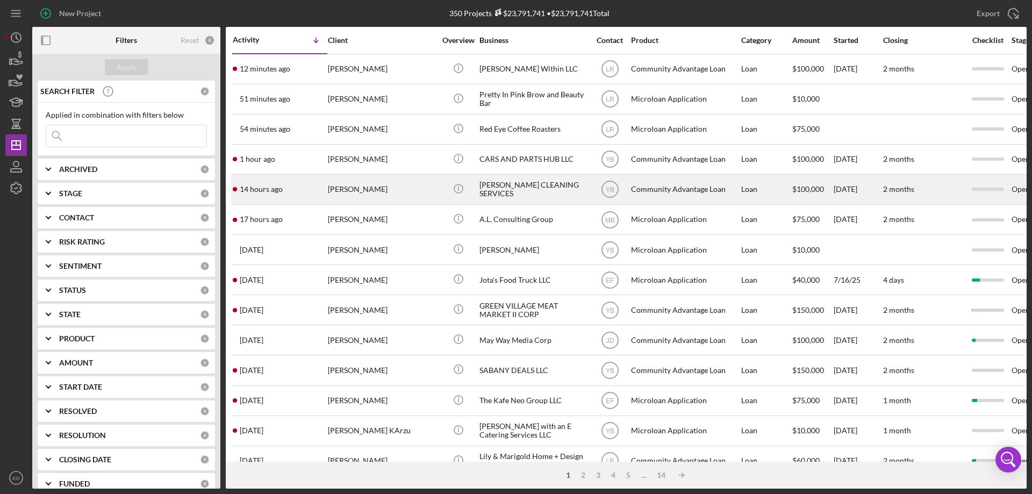
click at [497, 194] on div "[PERSON_NAME] CLEANING SERVICES" at bounding box center [532, 189] width 107 height 28
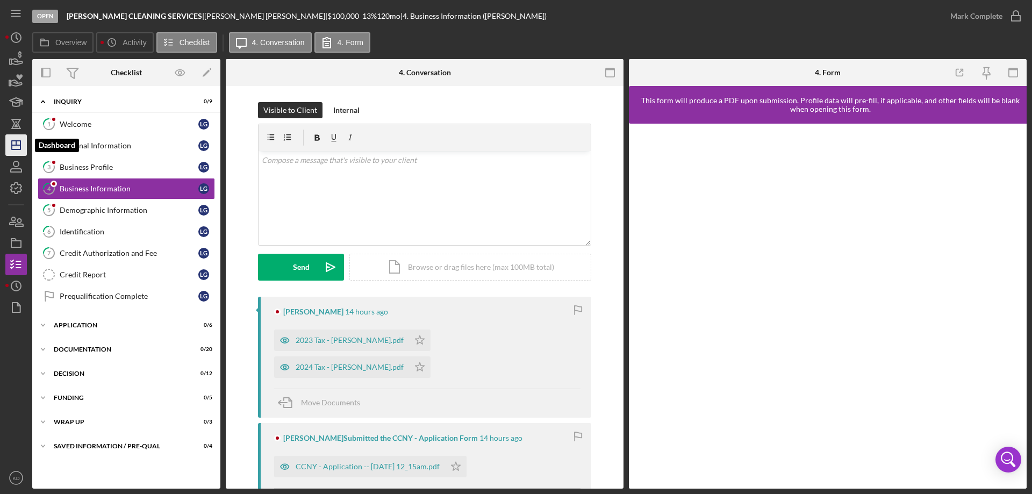
click at [20, 145] on polygon "button" at bounding box center [16, 145] width 9 height 9
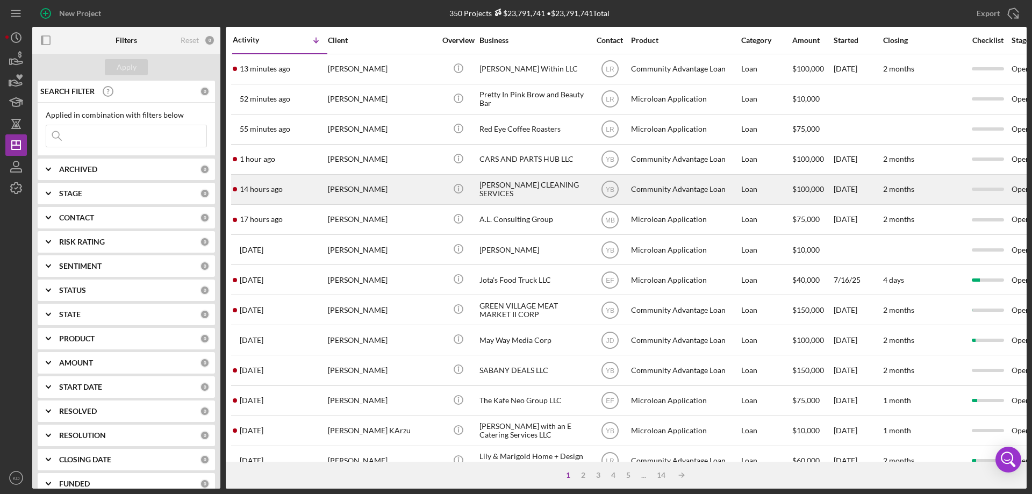
click at [523, 184] on div "[PERSON_NAME] CLEANING SERVICES" at bounding box center [532, 189] width 107 height 28
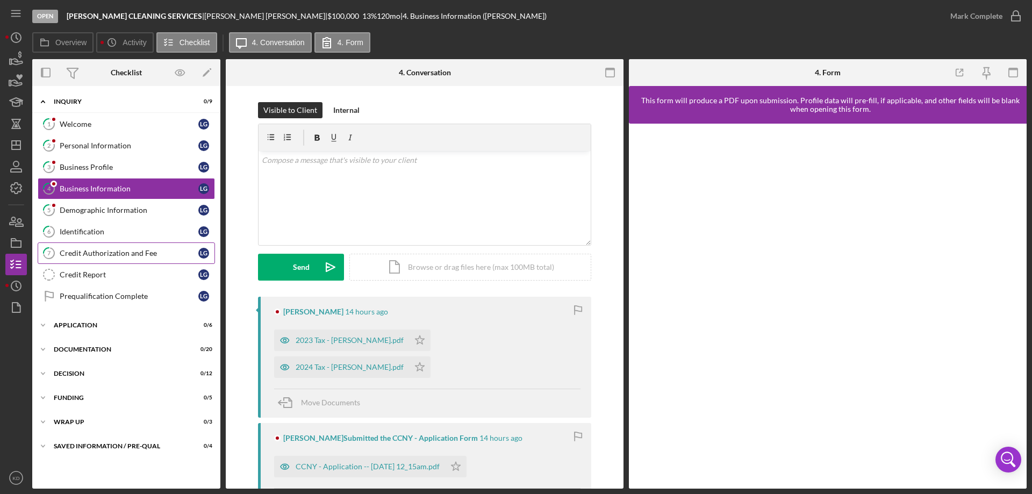
click at [118, 248] on link "7 Credit Authorization and Fee L G" at bounding box center [126, 252] width 177 height 21
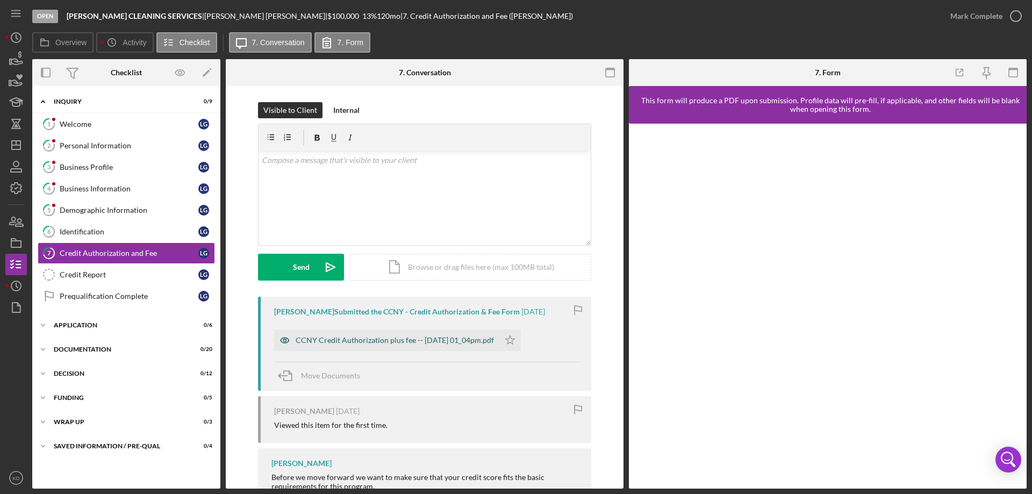
click at [456, 341] on div "CCNY Credit Authorization plus fee -- 2025-09-09 01_04pm.pdf" at bounding box center [395, 340] width 198 height 9
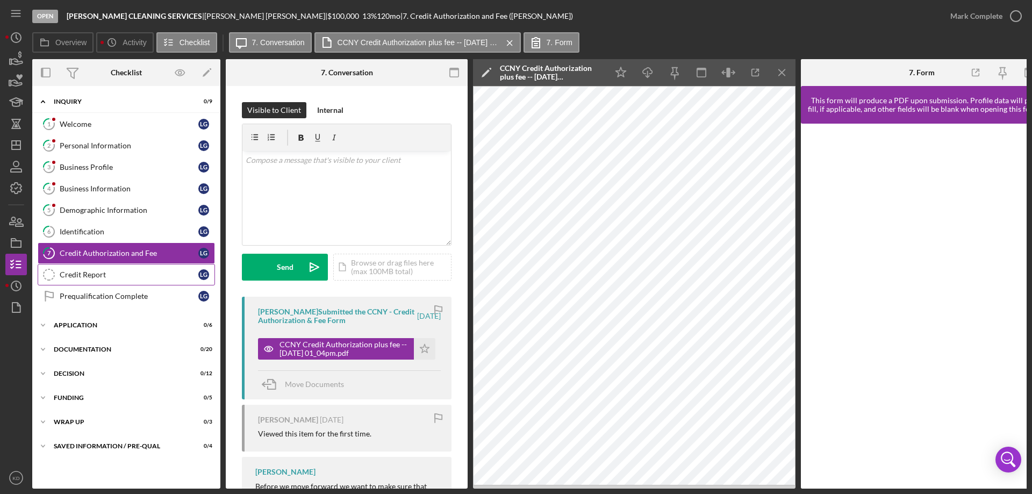
click at [66, 276] on div "Credit Report" at bounding box center [129, 274] width 139 height 9
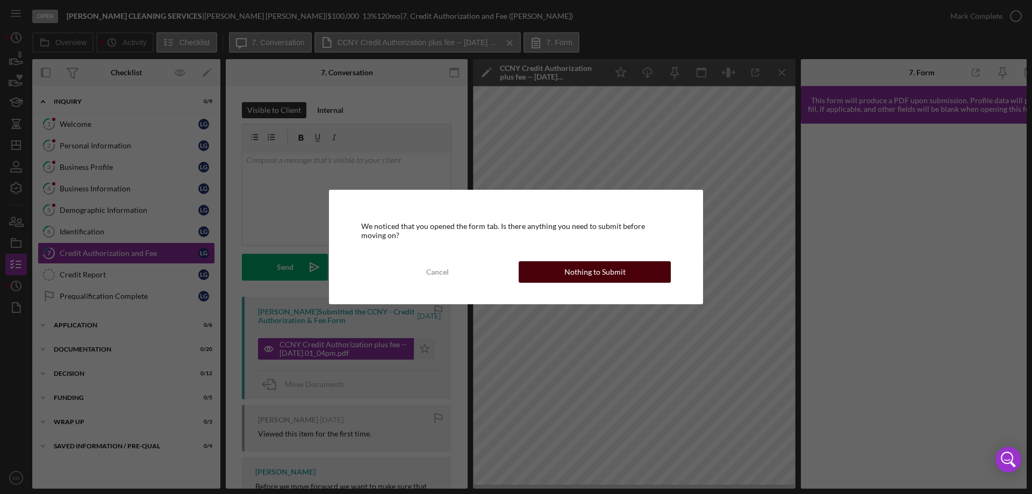
click at [583, 276] on div "Nothing to Submit" at bounding box center [594, 271] width 61 height 21
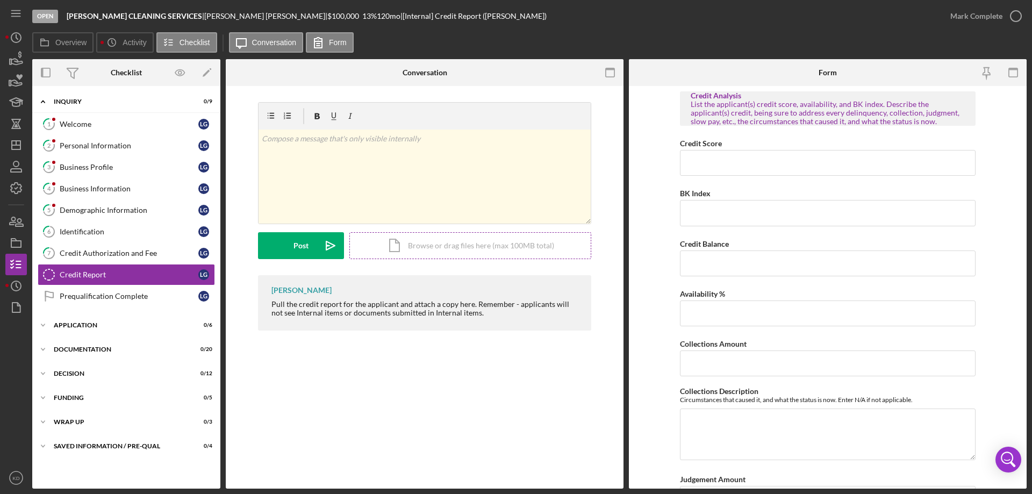
click at [423, 245] on div "Icon/Document Browse or drag files here (max 100MB total) Tap to choose files o…" at bounding box center [470, 245] width 242 height 27
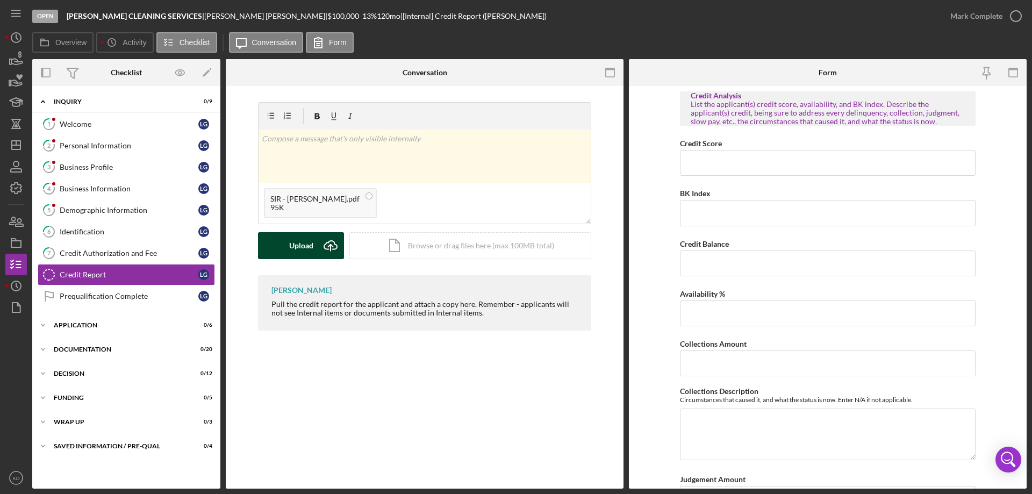
click at [302, 242] on div "Upload" at bounding box center [301, 245] width 24 height 27
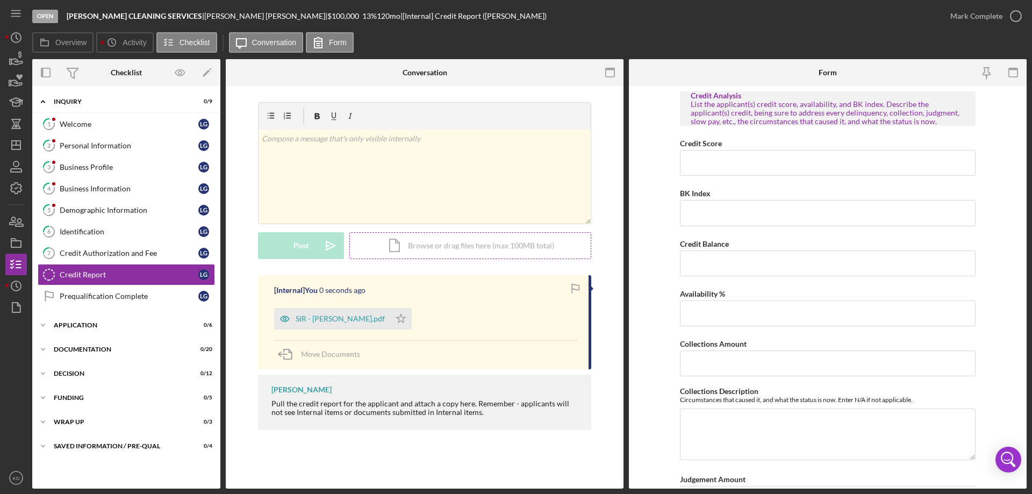
click at [412, 242] on div "Icon/Document Browse or drag files here (max 100MB total) Tap to choose files o…" at bounding box center [470, 245] width 242 height 27
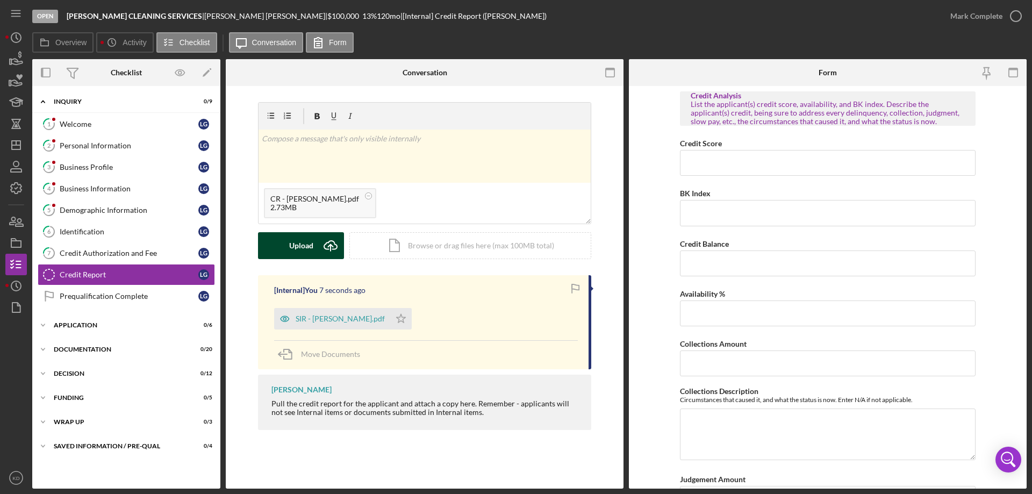
click at [292, 242] on div "Upload" at bounding box center [301, 245] width 24 height 27
